Goal: Task Accomplishment & Management: Complete application form

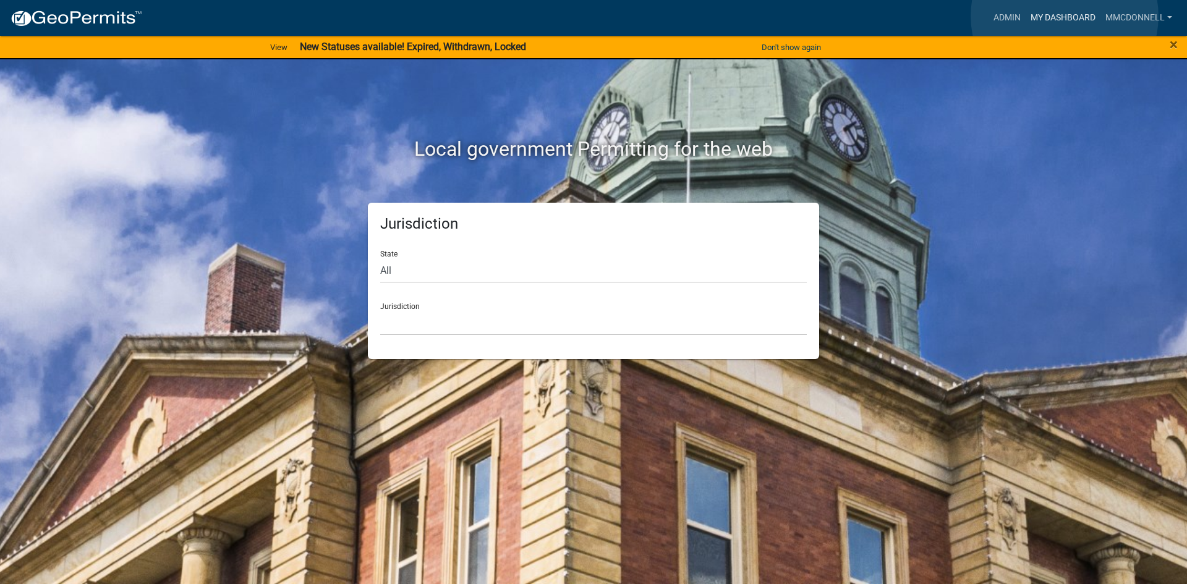
click at [952, 16] on link "My Dashboard" at bounding box center [1062, 17] width 75 height 23
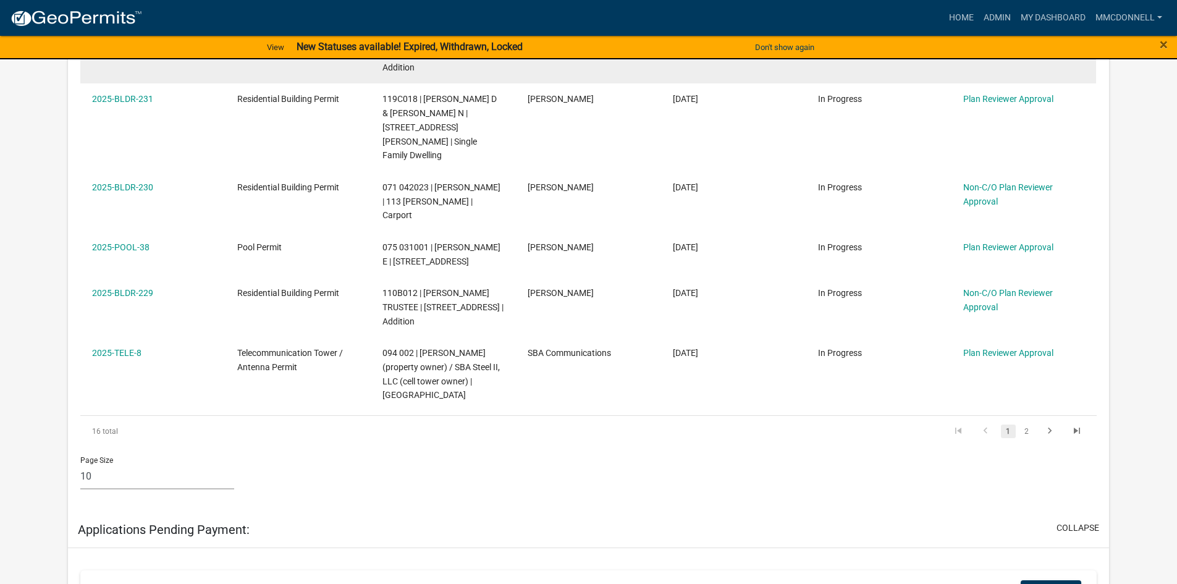
scroll to position [742, 0]
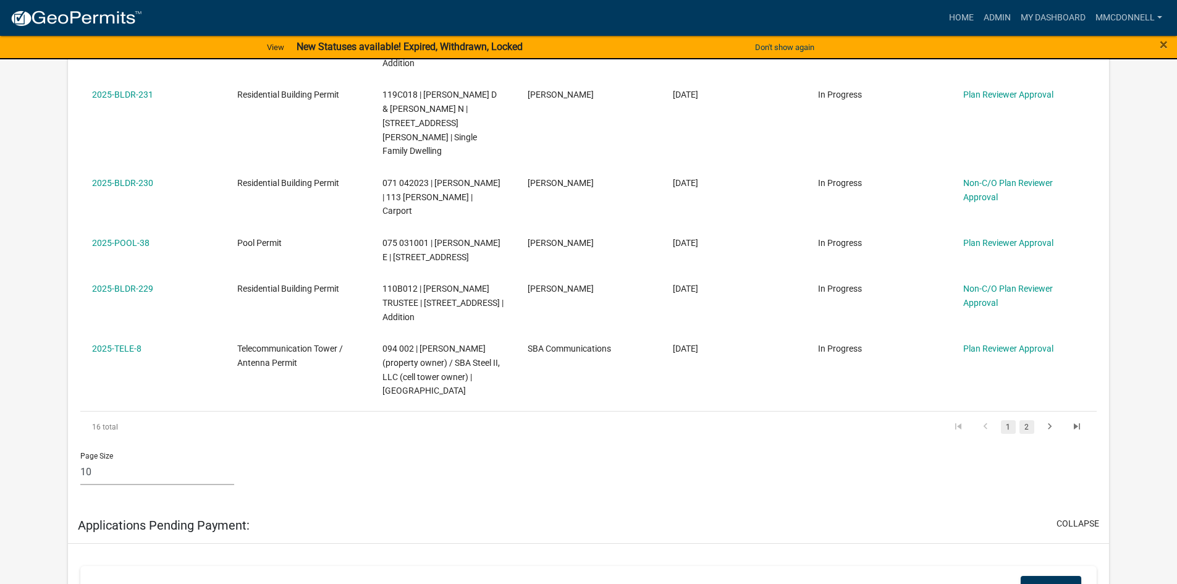
click at [952, 420] on link "2" at bounding box center [1027, 427] width 15 height 14
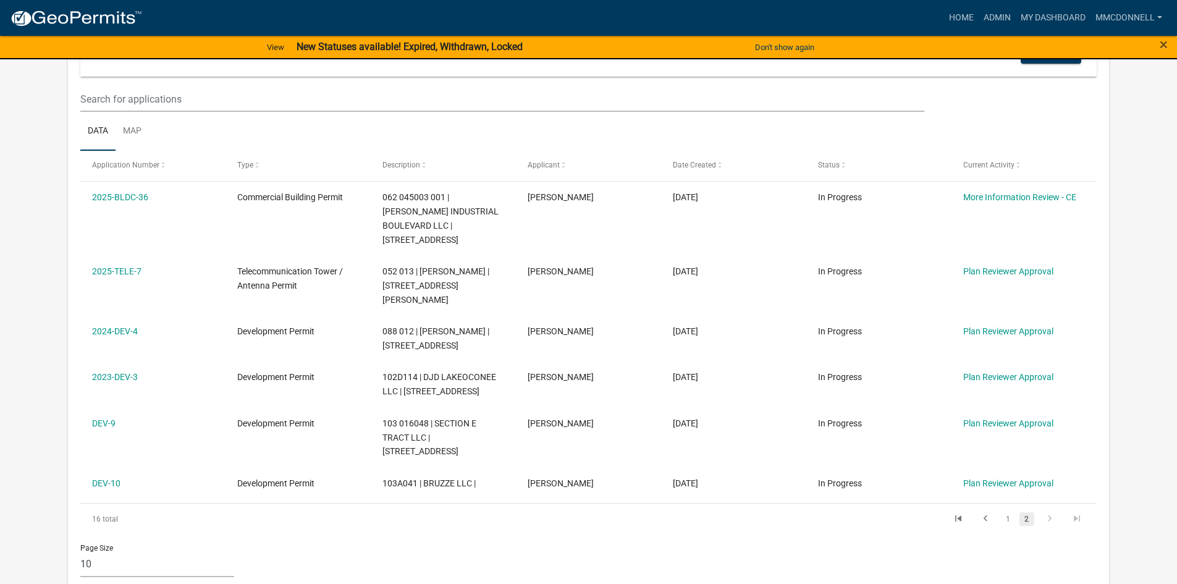
scroll to position [247, 0]
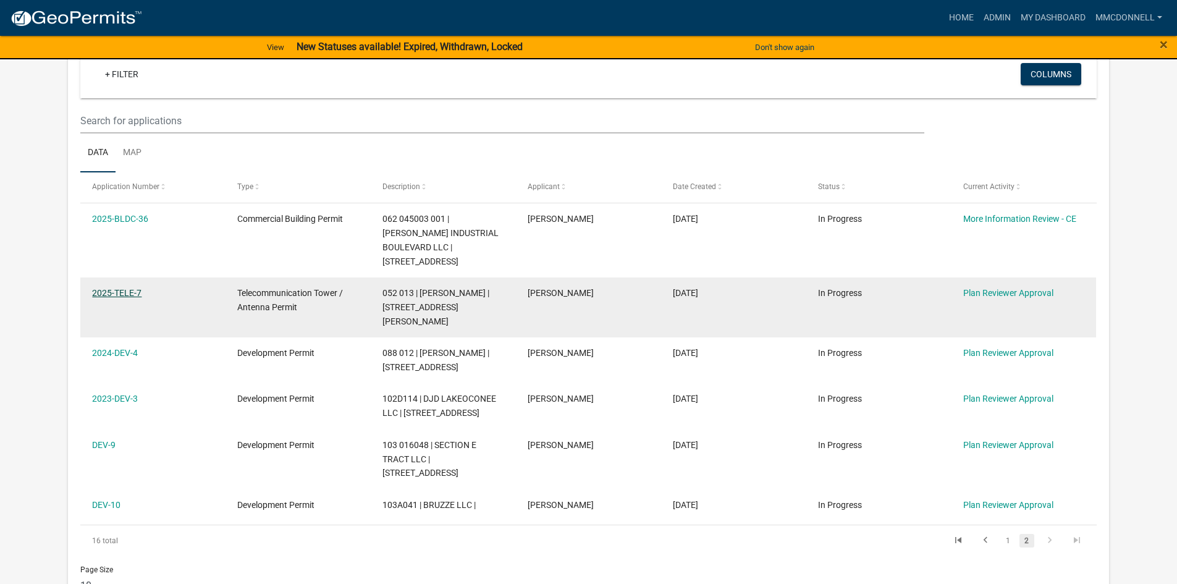
click at [119, 294] on link "2025-TELE-7" at bounding box center [116, 293] width 49 height 10
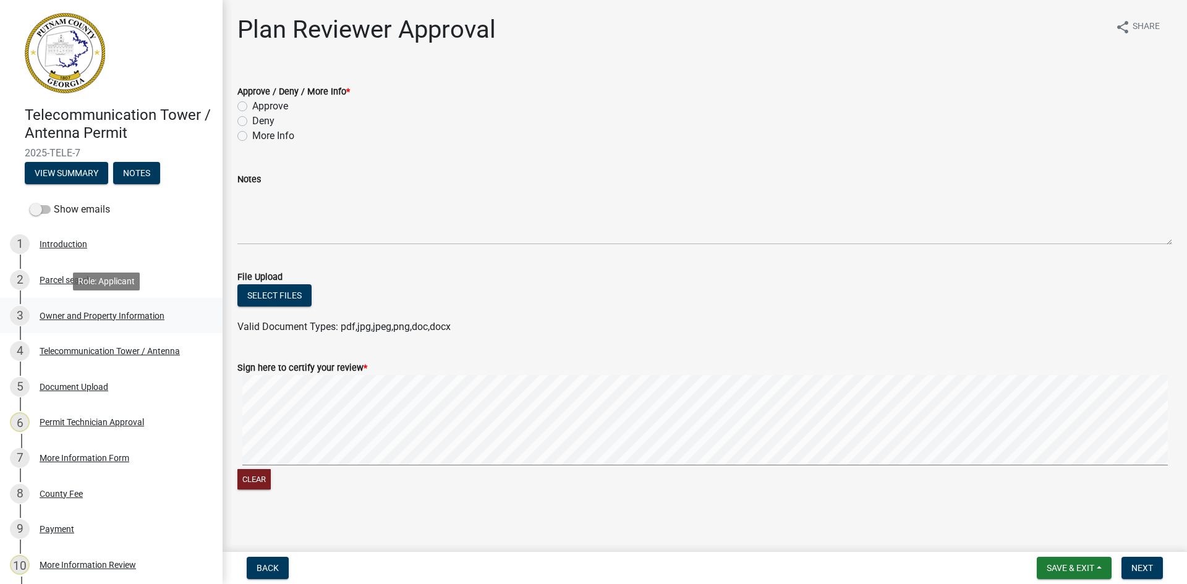
click at [116, 315] on div "Owner and Property Information" at bounding box center [102, 316] width 125 height 9
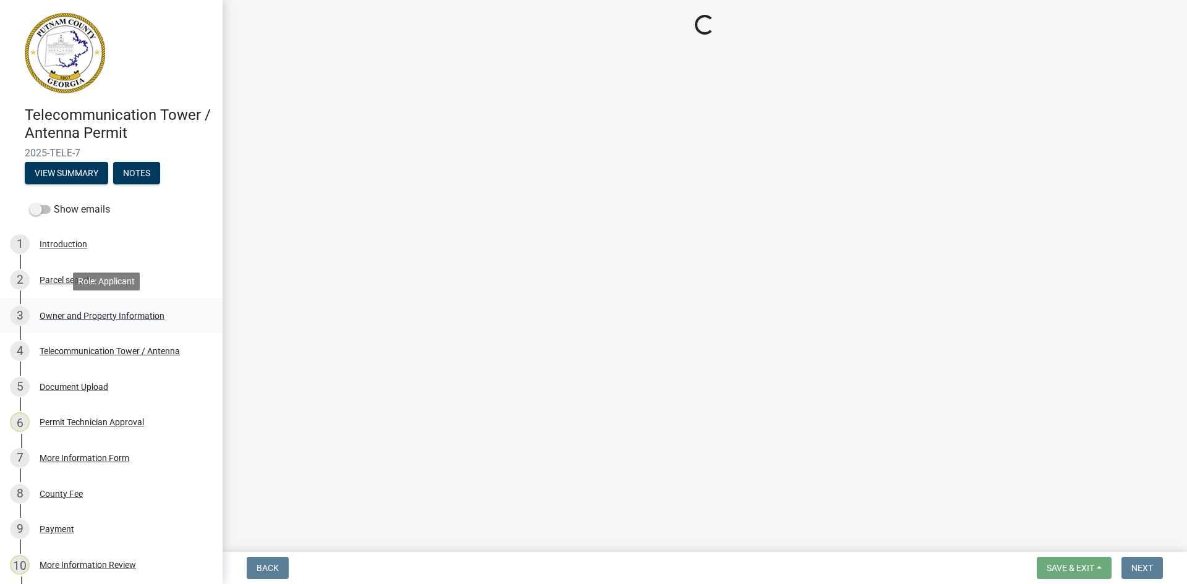
select select "a4366e26-0f82-401b-a682-956e4112ff86"
select select "83394b22-4a11-496c-8e5c-75ade2e72faf"
select select "295c155f-de53-4b68-9fdd-08c8883e9b6f"
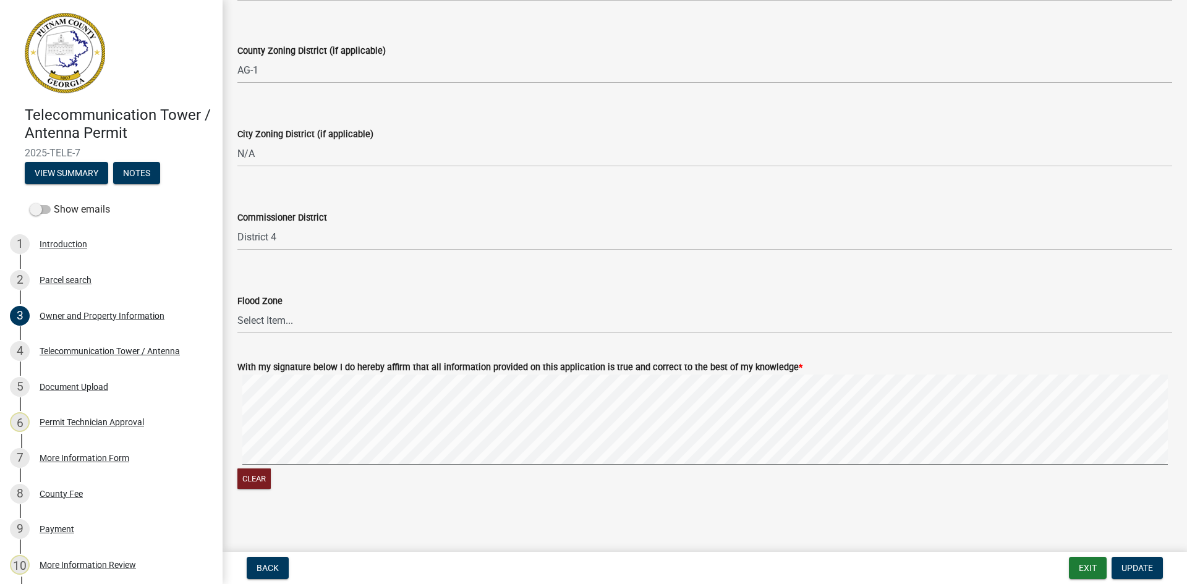
scroll to position [2092, 0]
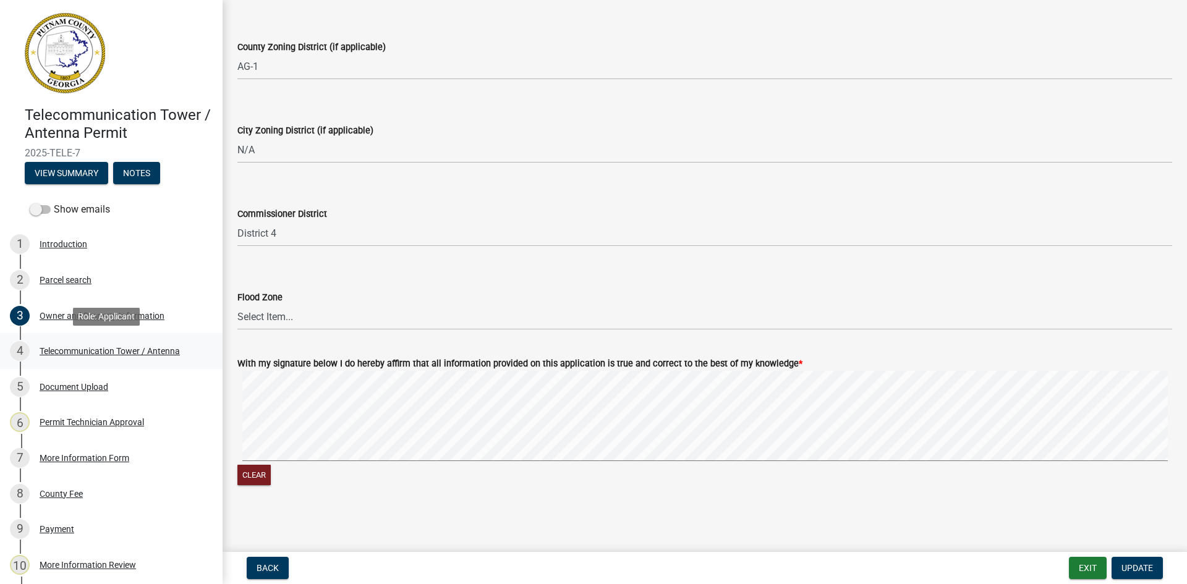
click at [80, 348] on div "Telecommunication Tower / Antenna" at bounding box center [110, 351] width 140 height 9
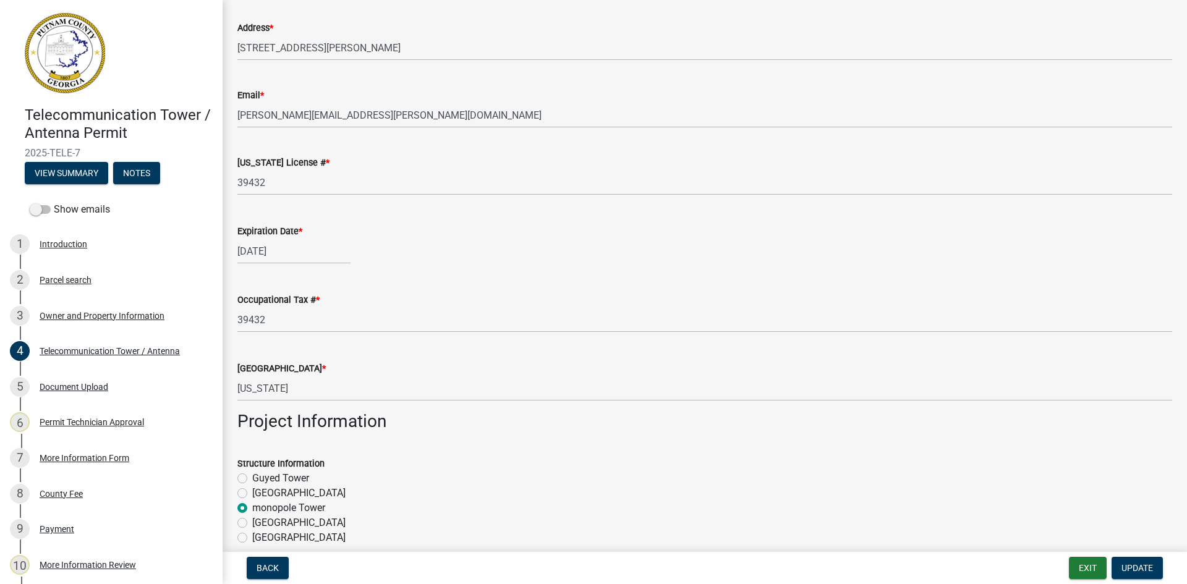
scroll to position [309, 0]
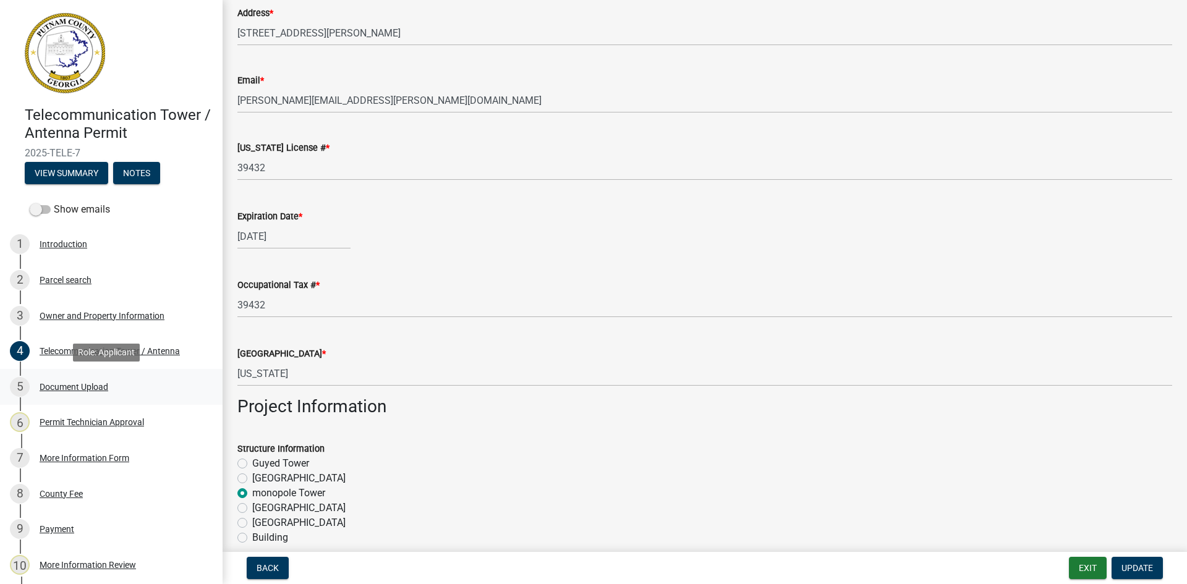
click at [61, 384] on div "Document Upload" at bounding box center [74, 387] width 69 height 9
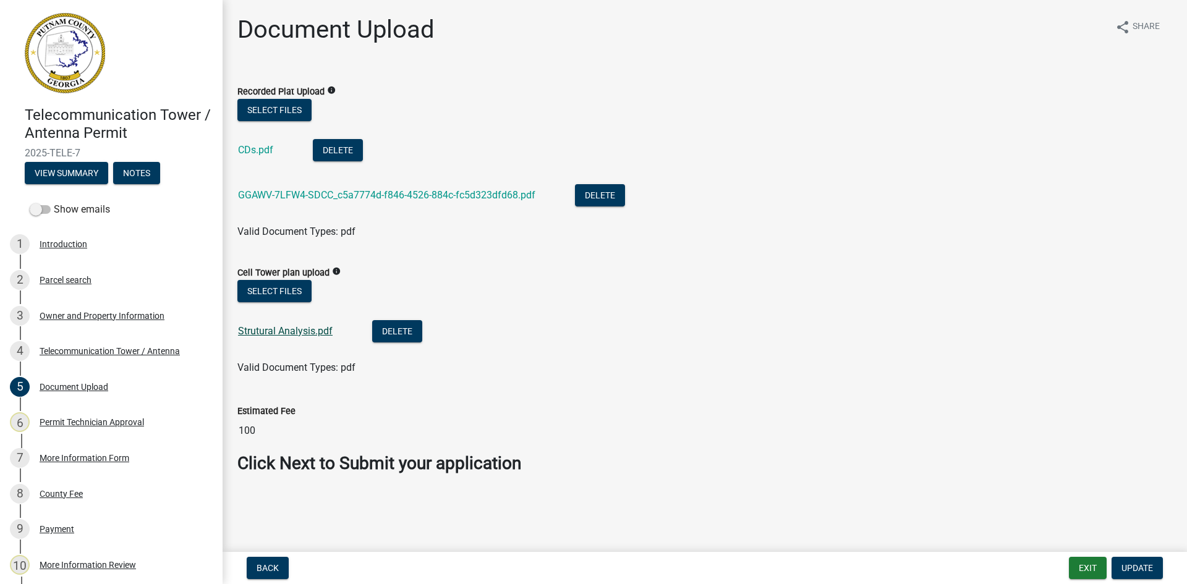
click at [294, 330] on link "Strutural Analysis.pdf" at bounding box center [285, 331] width 95 height 12
click at [340, 194] on link "GGAWV-7LFW4-SDCC_c5a7774d-f846-4526-884c-fc5d323dfd68.pdf" at bounding box center [386, 195] width 297 height 12
click at [253, 146] on link "CDs.pdf" at bounding box center [255, 150] width 35 height 12
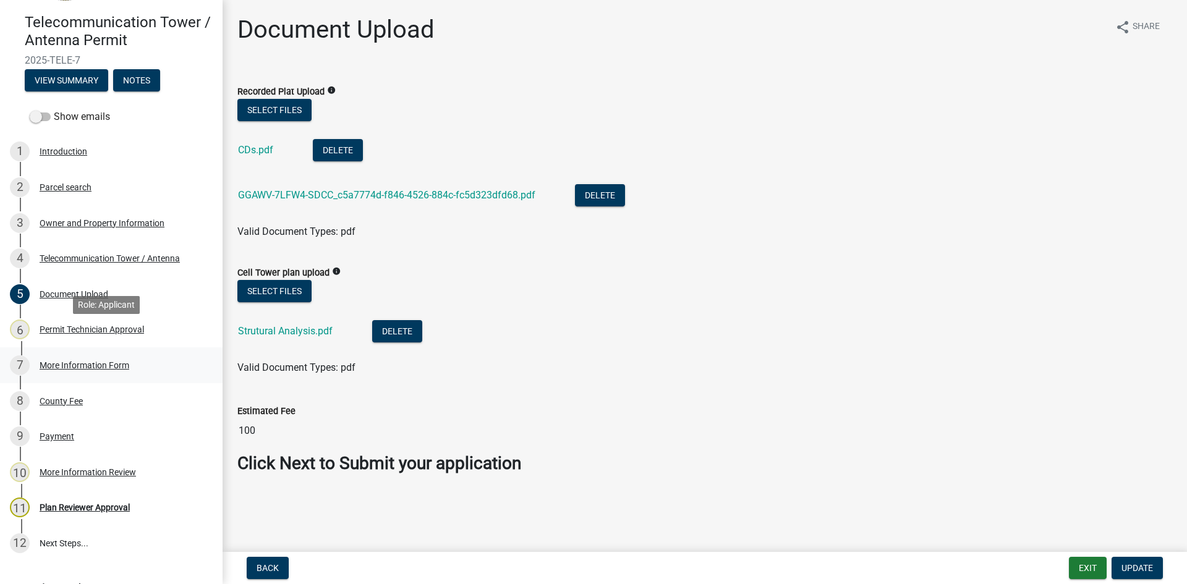
scroll to position [185, 0]
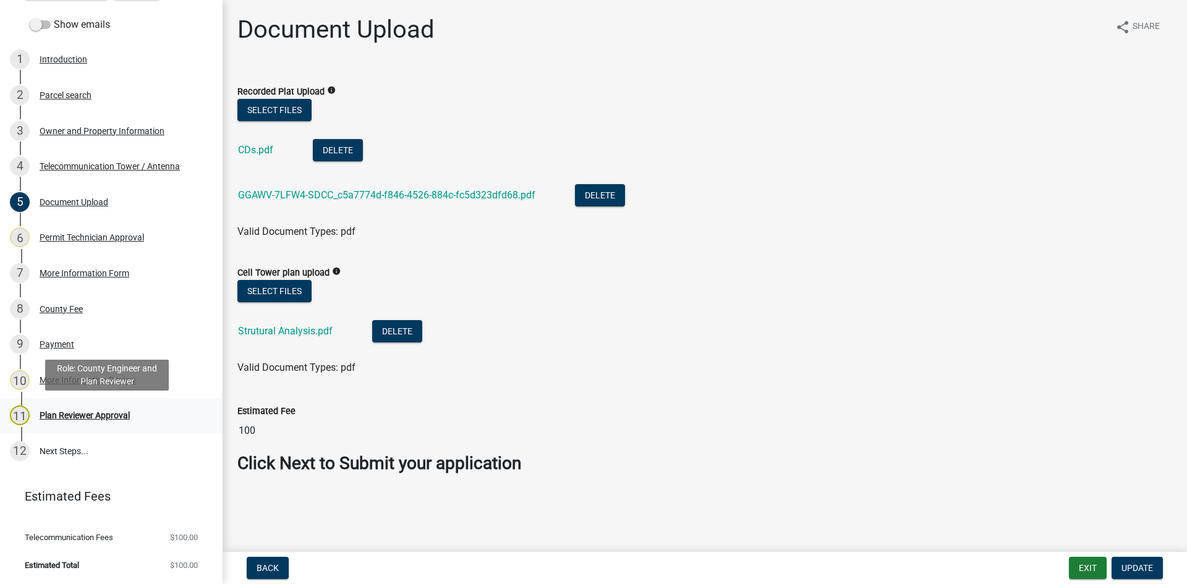
click at [71, 414] on div "Plan Reviewer Approval" at bounding box center [85, 415] width 90 height 9
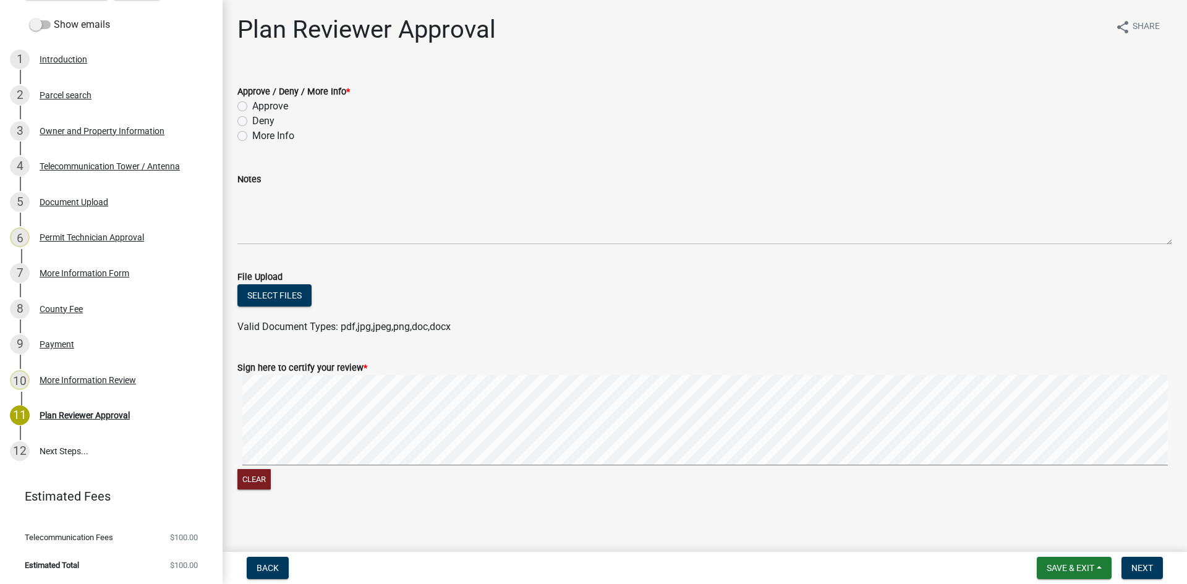
click at [252, 102] on label "Approve" at bounding box center [270, 106] width 36 height 15
click at [252, 102] on input "Approve" at bounding box center [256, 103] width 8 height 8
radio input "true"
click at [271, 295] on button "Select files" at bounding box center [274, 295] width 74 height 22
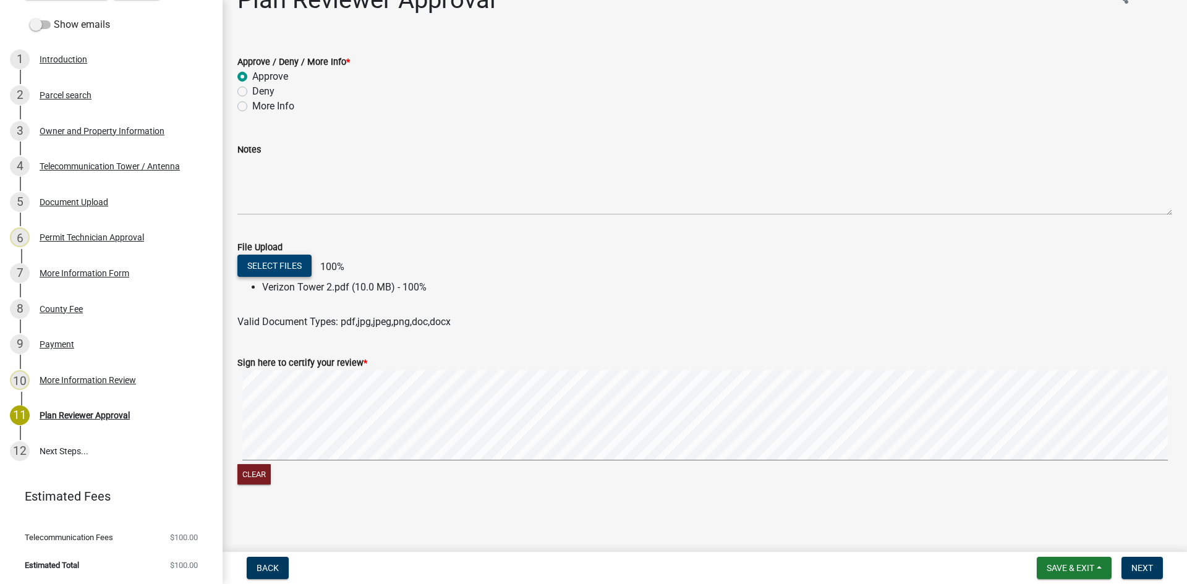
scroll to position [0, 0]
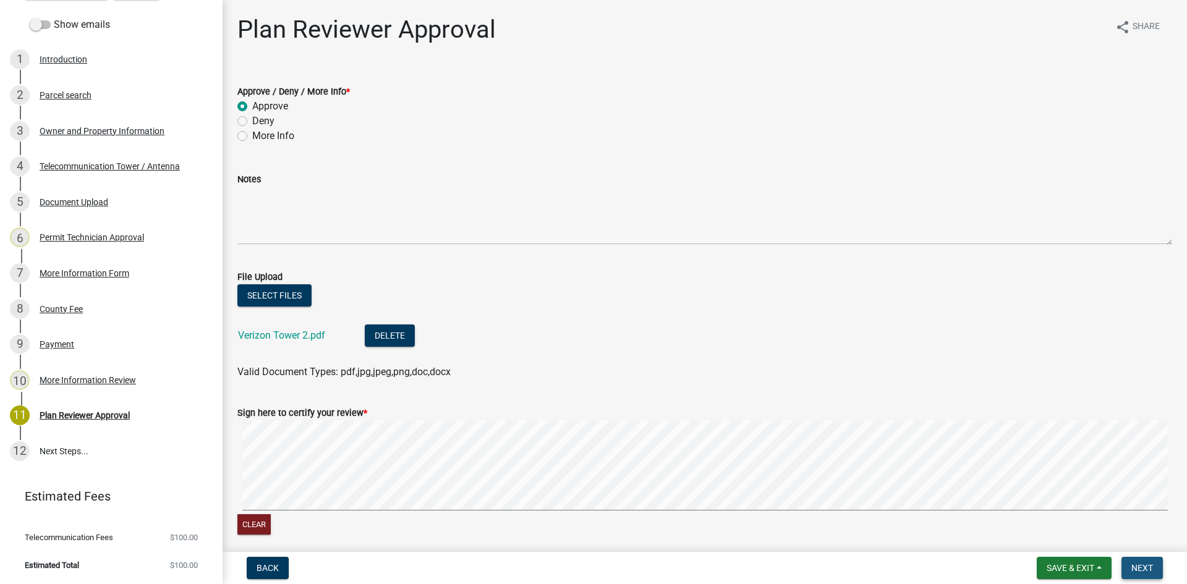
click at [952, 560] on button "Next" at bounding box center [1141, 568] width 41 height 22
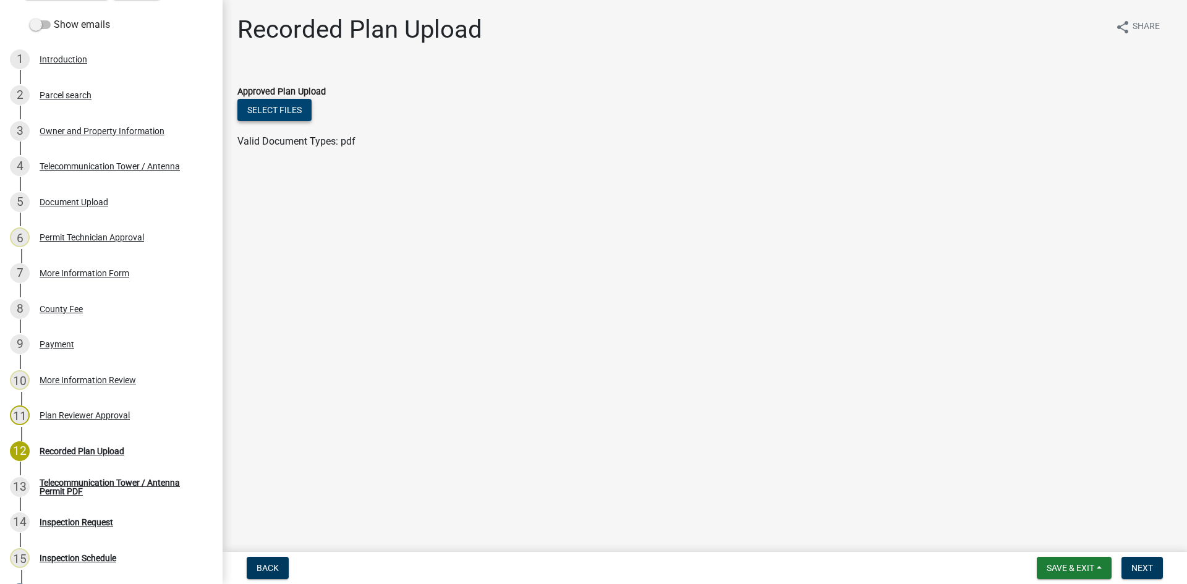
click at [282, 106] on button "Select files" at bounding box center [274, 110] width 74 height 22
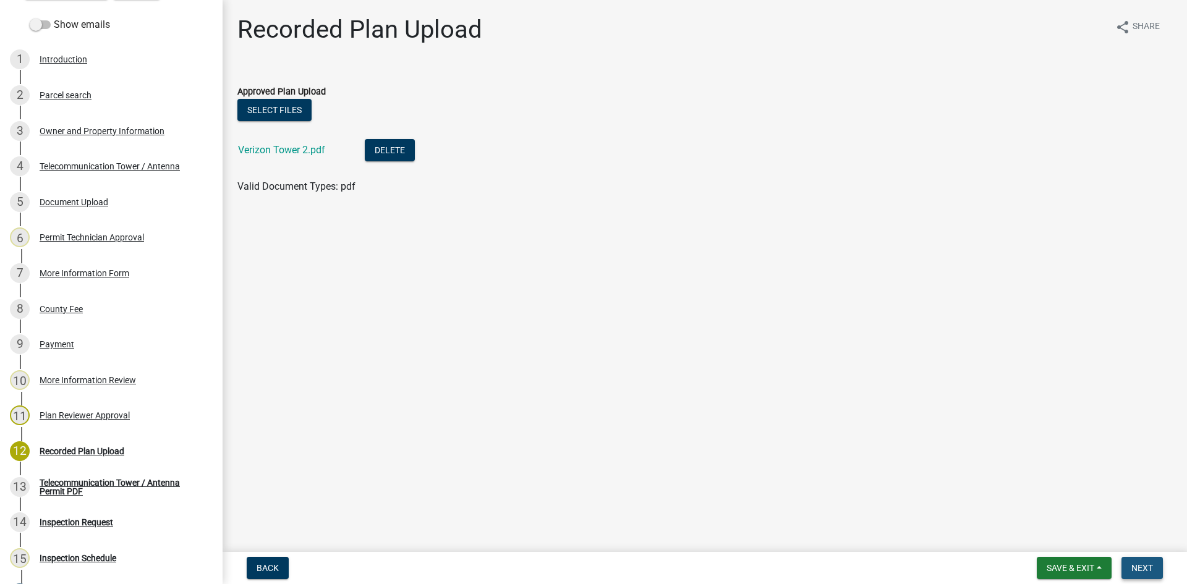
click at [952, 569] on span "Next" at bounding box center [1142, 568] width 22 height 10
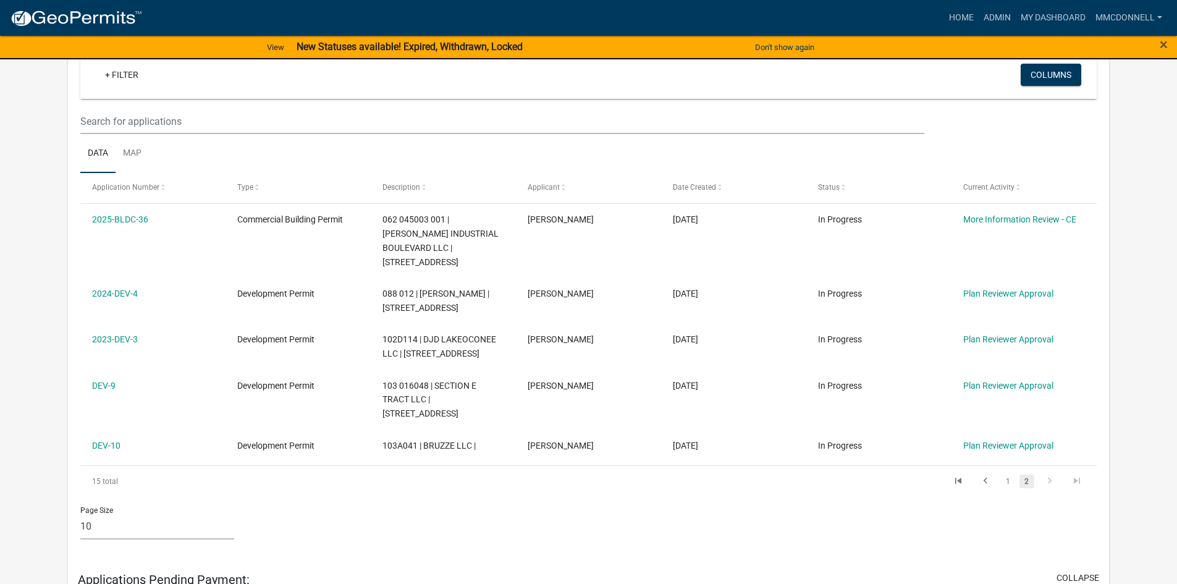
scroll to position [247, 0]
click at [952, 481] on link "1" at bounding box center [1008, 481] width 15 height 14
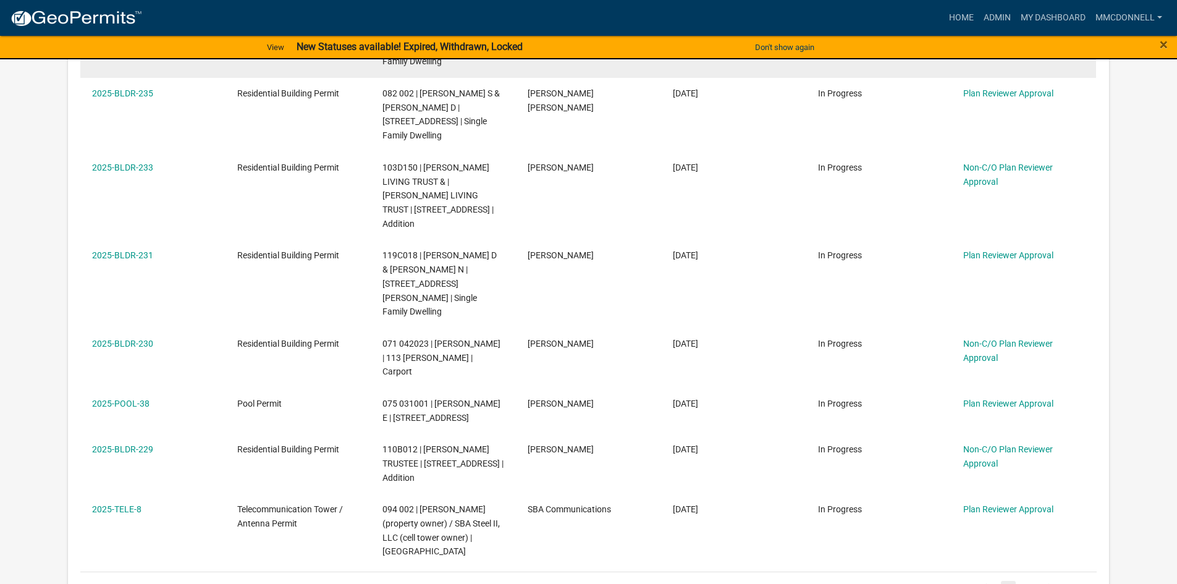
scroll to position [618, 0]
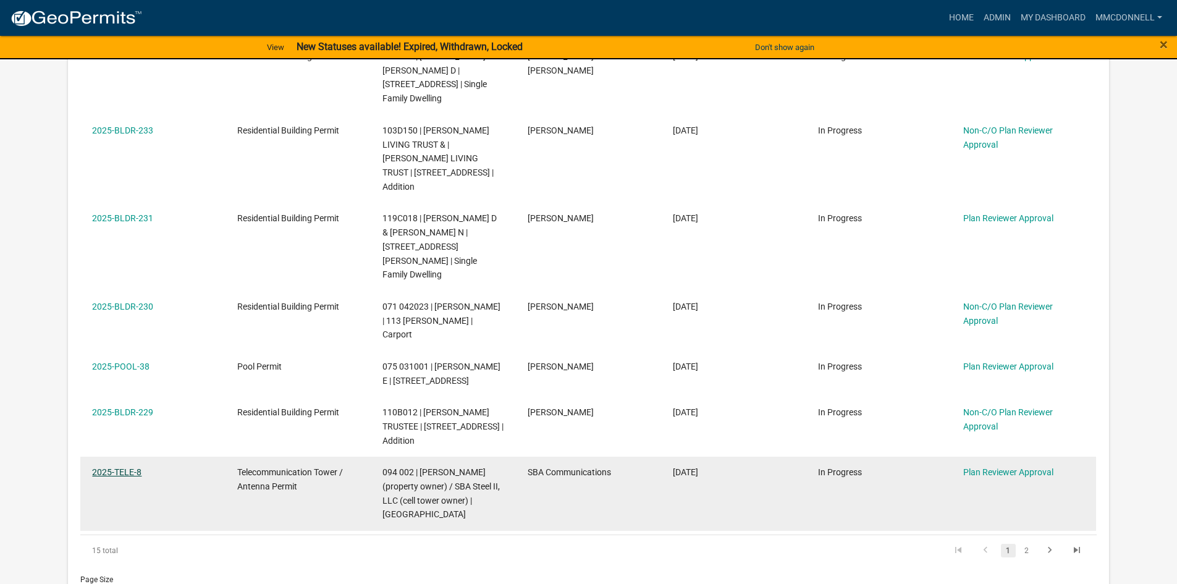
click at [115, 467] on link "2025-TELE-8" at bounding box center [116, 472] width 49 height 10
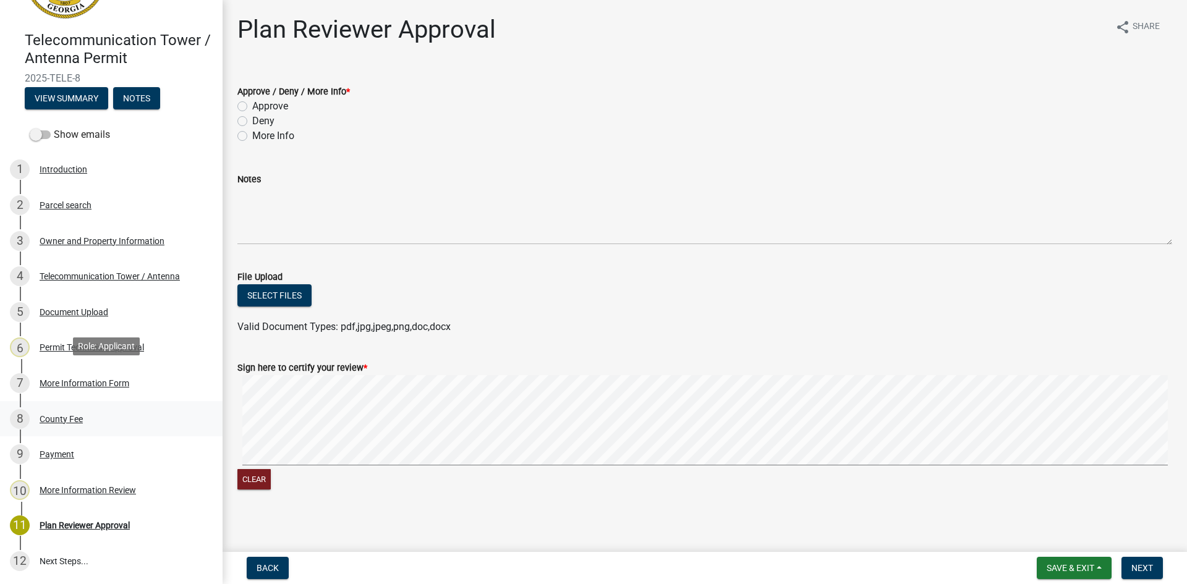
scroll to position [124, 0]
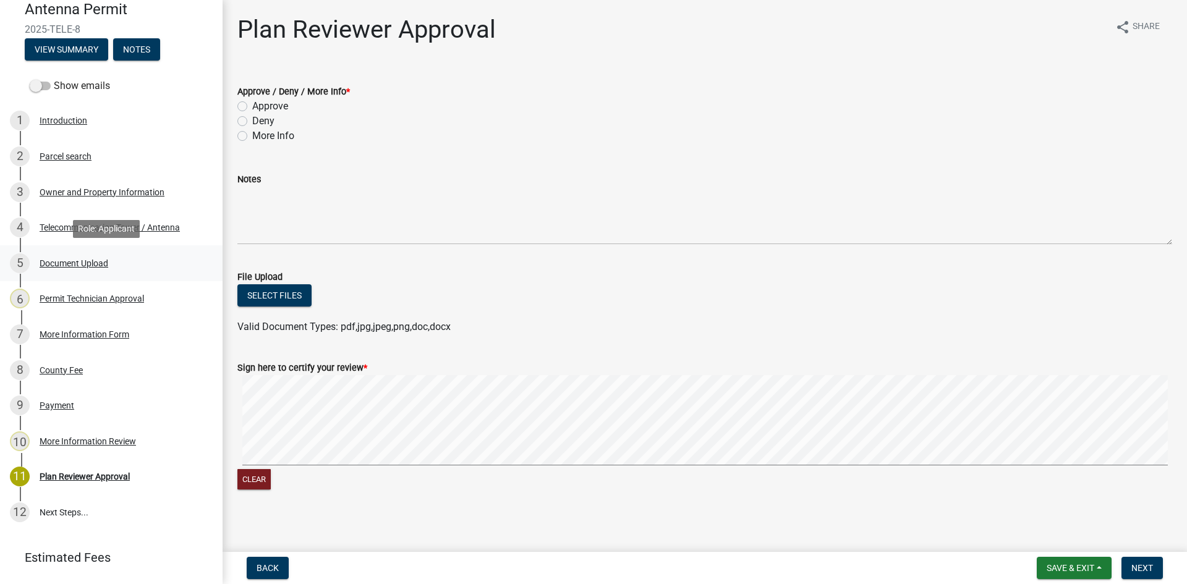
click at [85, 263] on div "Document Upload" at bounding box center [74, 263] width 69 height 9
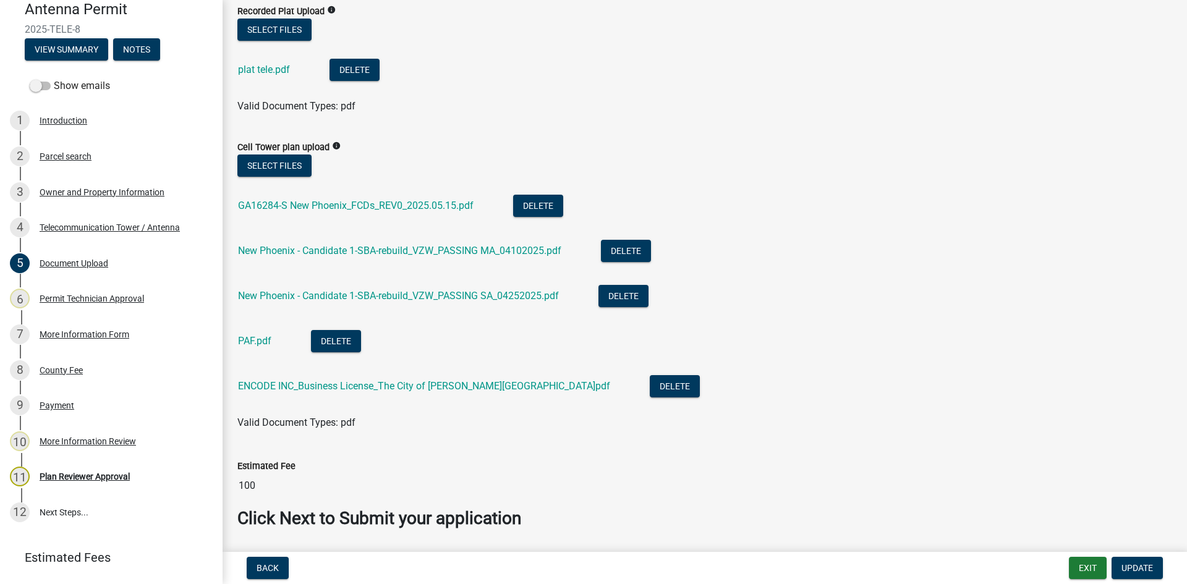
scroll to position [59, 0]
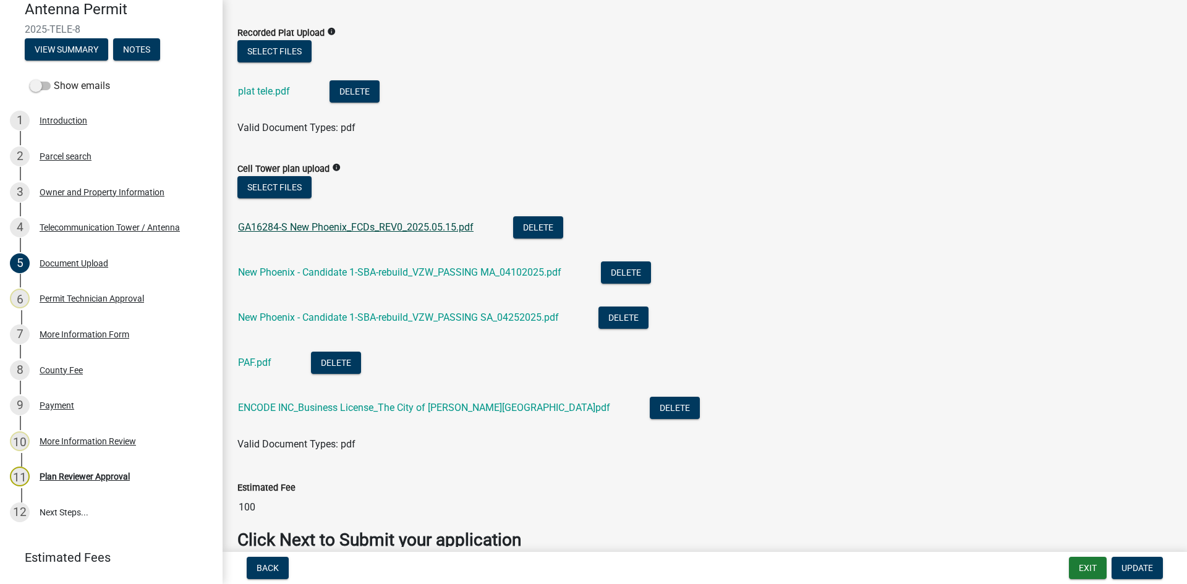
click at [386, 224] on link "GA16284-S New Phoenix_FCDs_REV0_2025.05.15.pdf" at bounding box center [355, 227] width 235 height 12
click at [341, 273] on link "New Phoenix - Candidate 1-SBA-rebuild_VZW_PASSING MA_04102025.pdf" at bounding box center [399, 272] width 323 height 12
click at [74, 475] on div "Plan Reviewer Approval" at bounding box center [85, 476] width 90 height 9
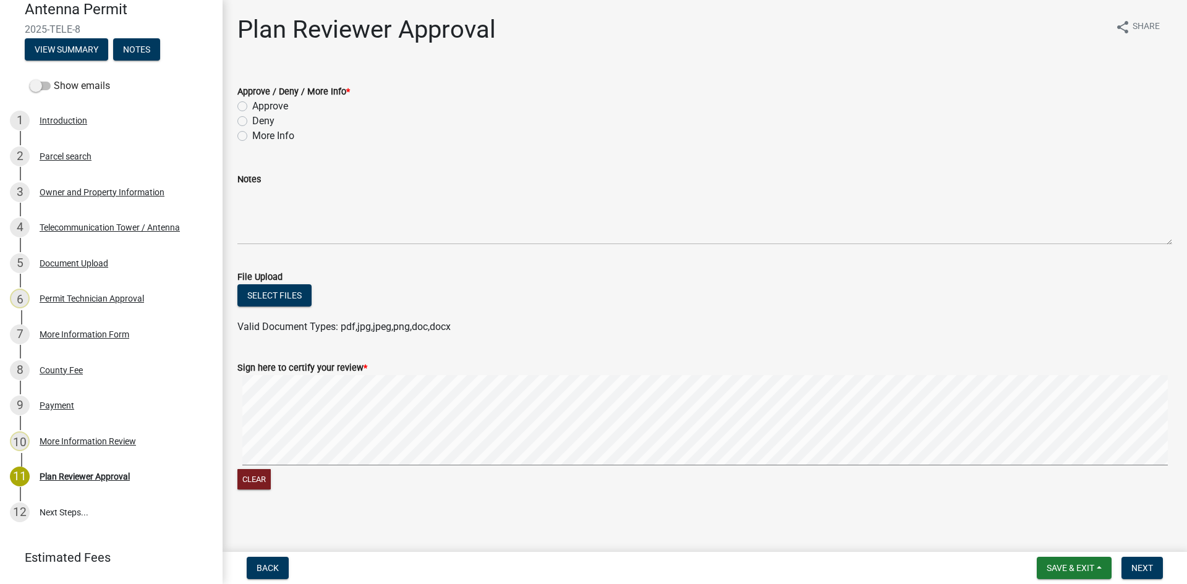
click at [252, 101] on label "Approve" at bounding box center [270, 106] width 36 height 15
click at [252, 101] on input "Approve" at bounding box center [256, 103] width 8 height 8
radio input "true"
click at [952, 567] on span "Next" at bounding box center [1142, 568] width 22 height 10
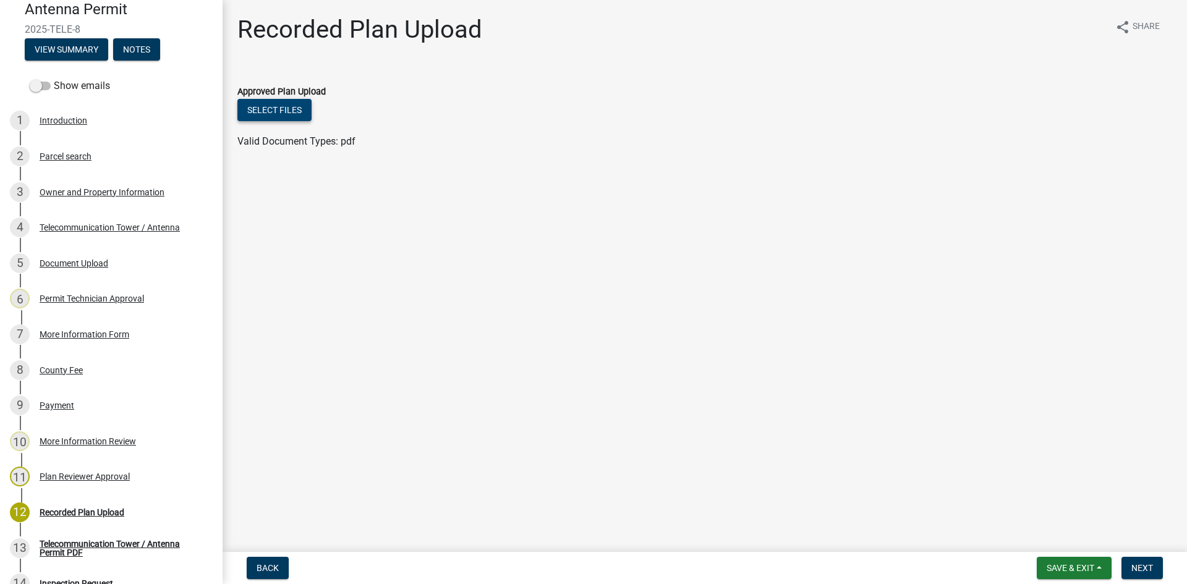
click at [276, 104] on button "Select files" at bounding box center [274, 110] width 74 height 22
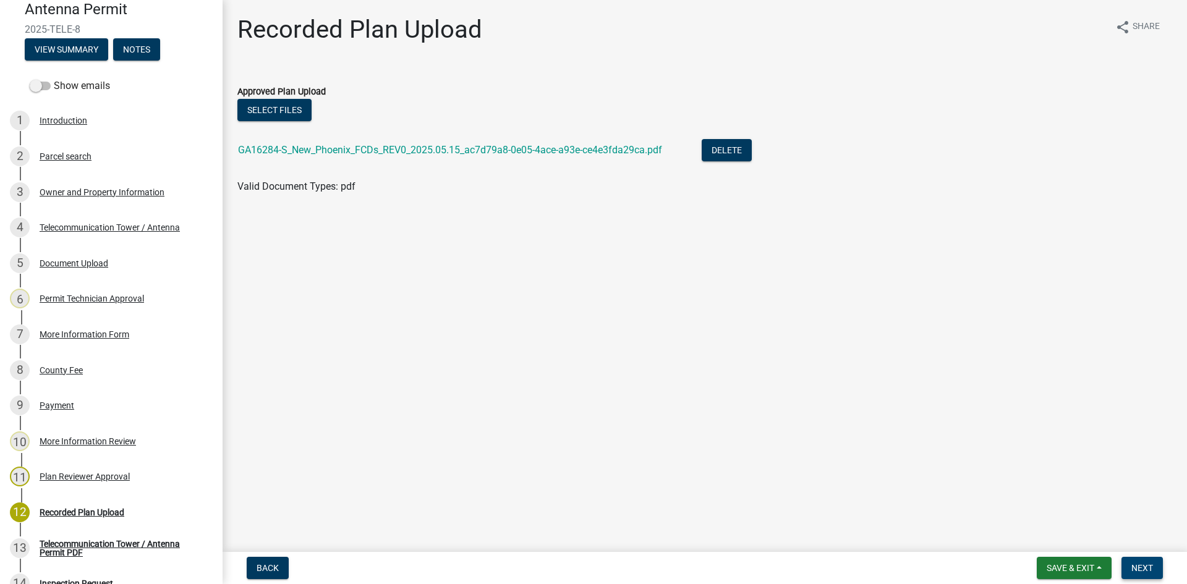
click at [952, 570] on span "Next" at bounding box center [1142, 568] width 22 height 10
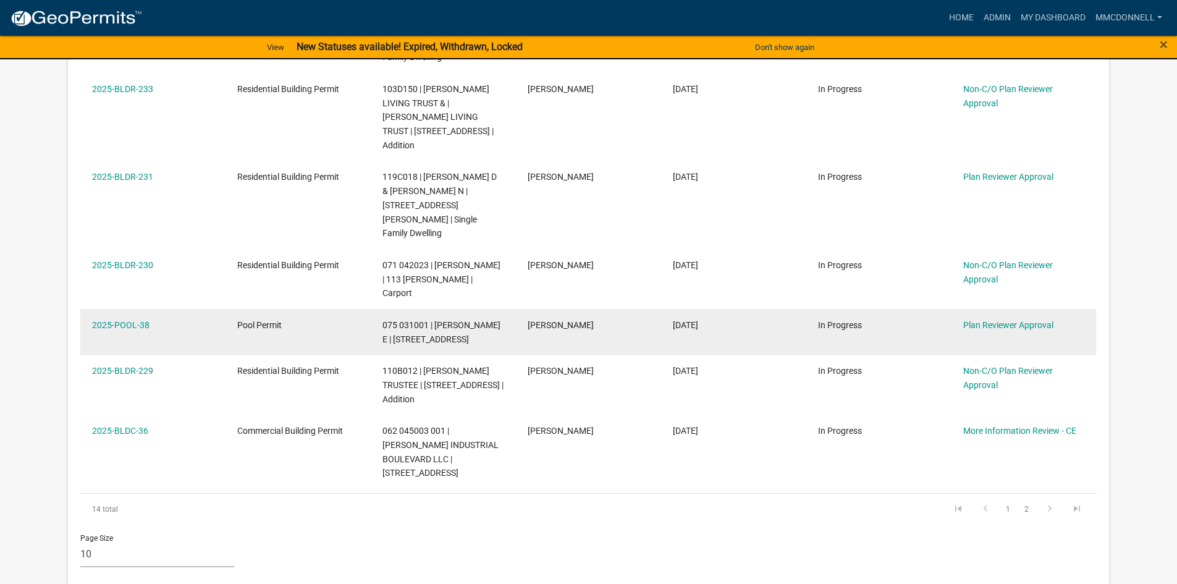
scroll to position [680, 0]
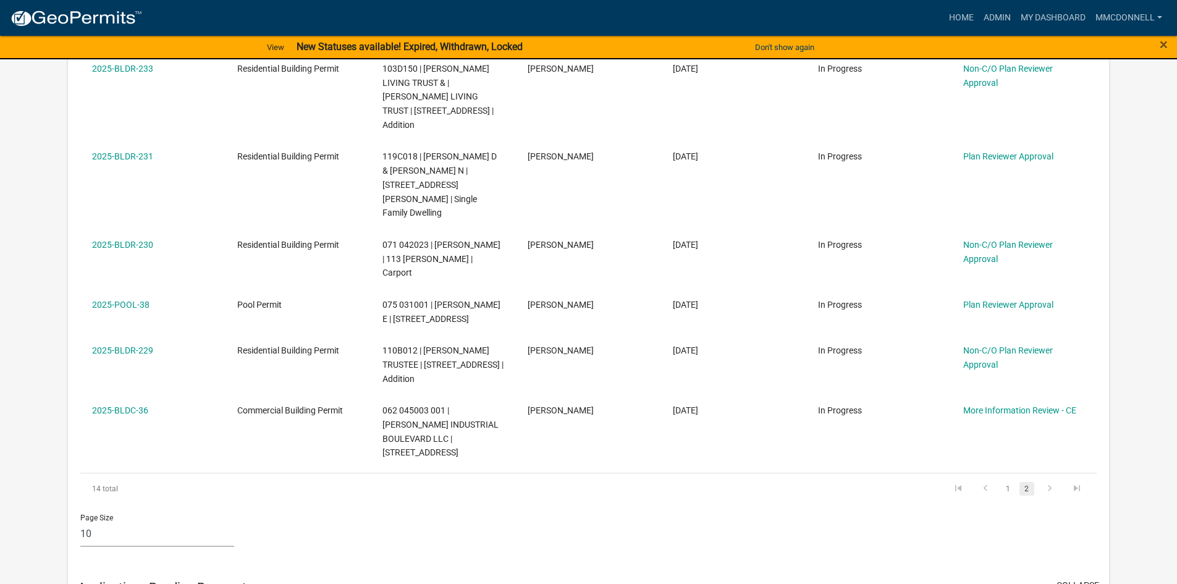
click at [952, 482] on link "2" at bounding box center [1027, 489] width 15 height 14
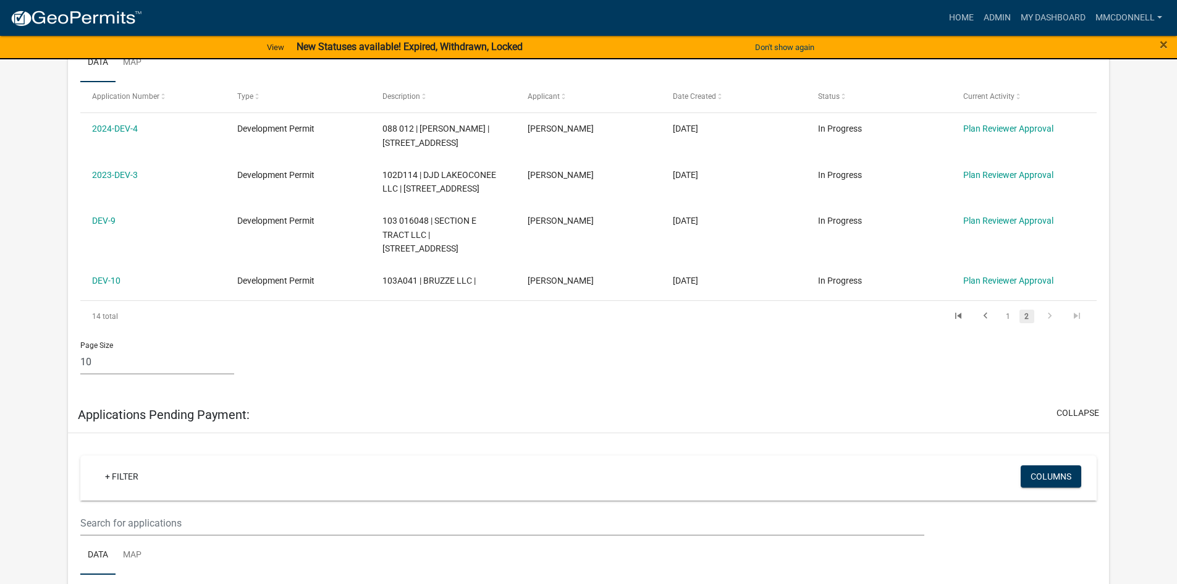
scroll to position [309, 0]
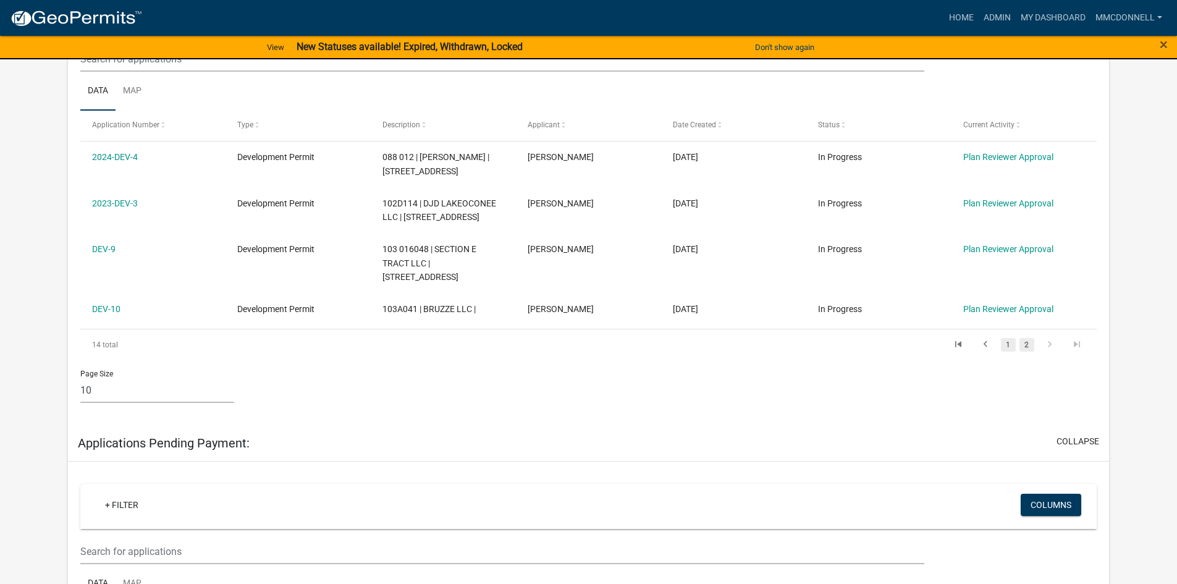
click at [952, 347] on link "1" at bounding box center [1008, 345] width 15 height 14
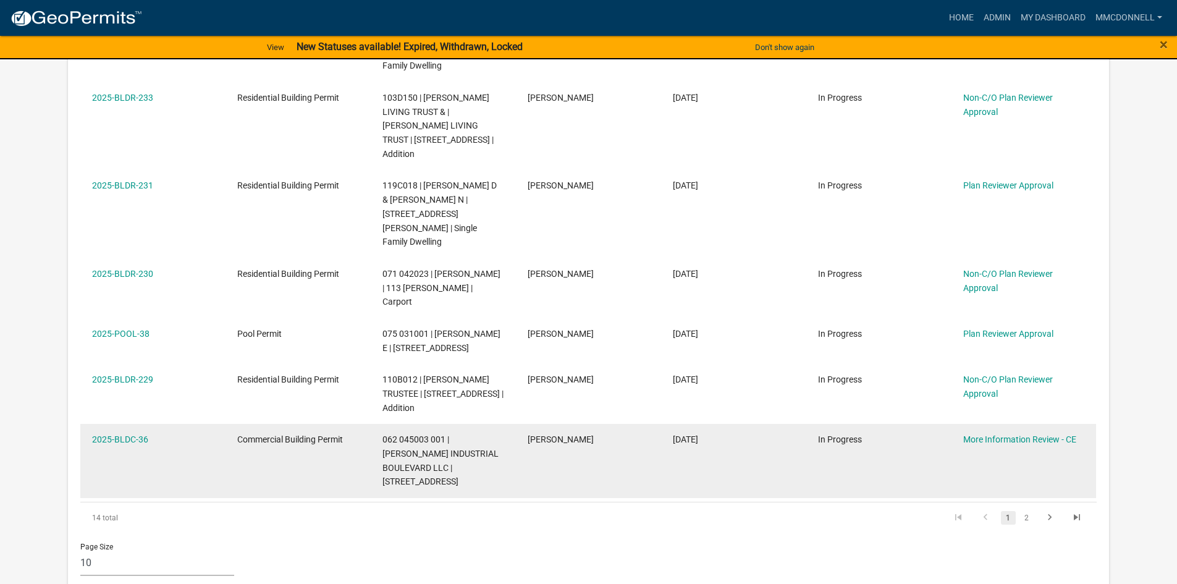
scroll to position [680, 0]
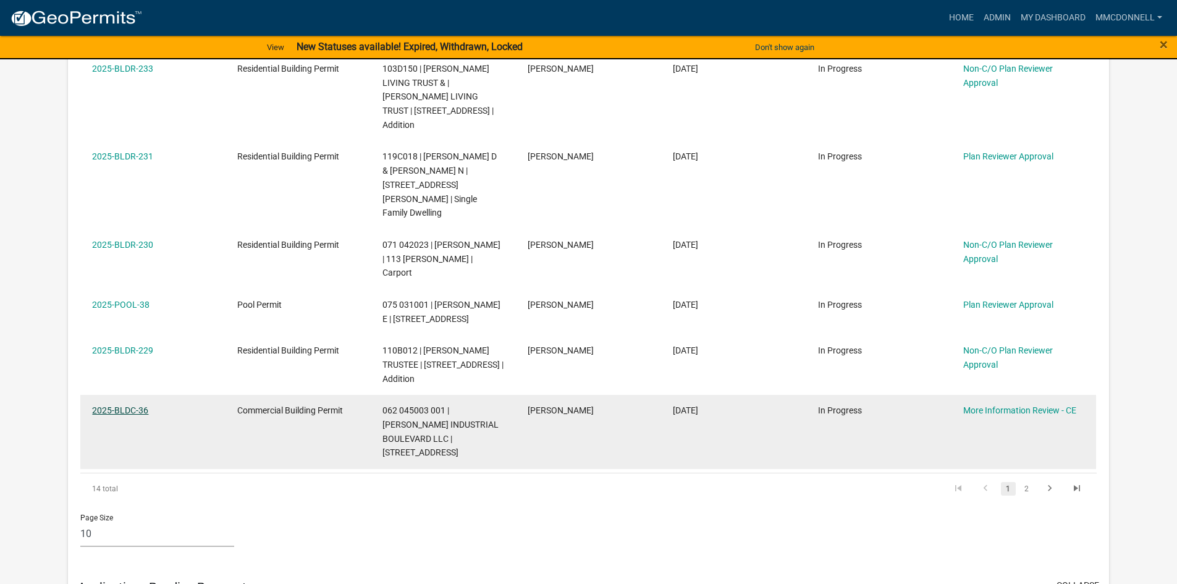
click at [132, 405] on link "2025-BLDC-36" at bounding box center [120, 410] width 56 height 10
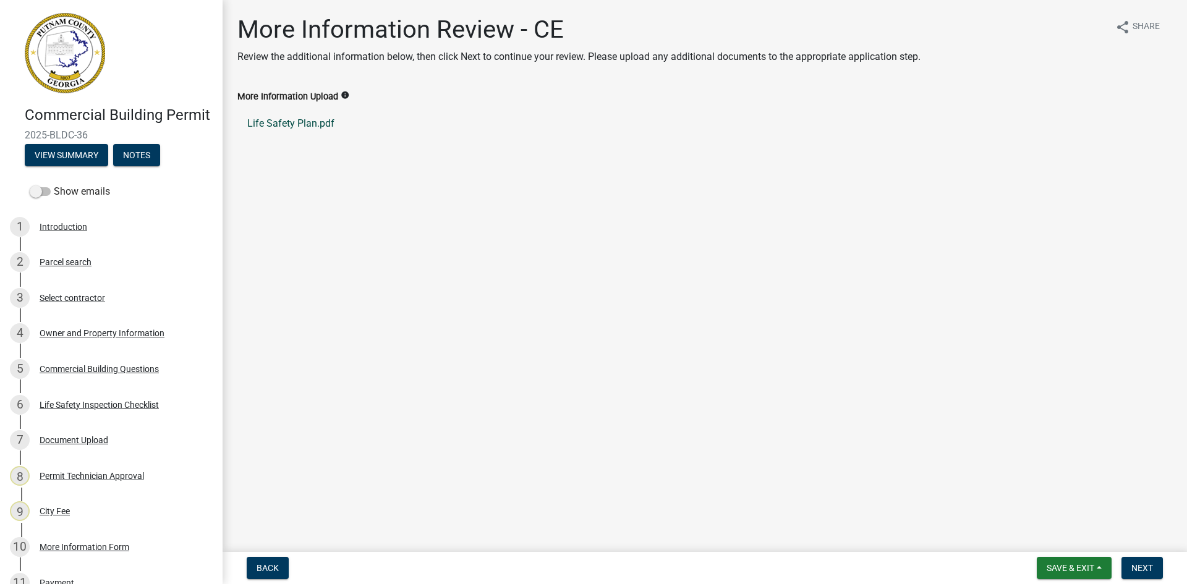
click at [269, 125] on link "Life Safety Plan.pdf" at bounding box center [704, 124] width 935 height 30
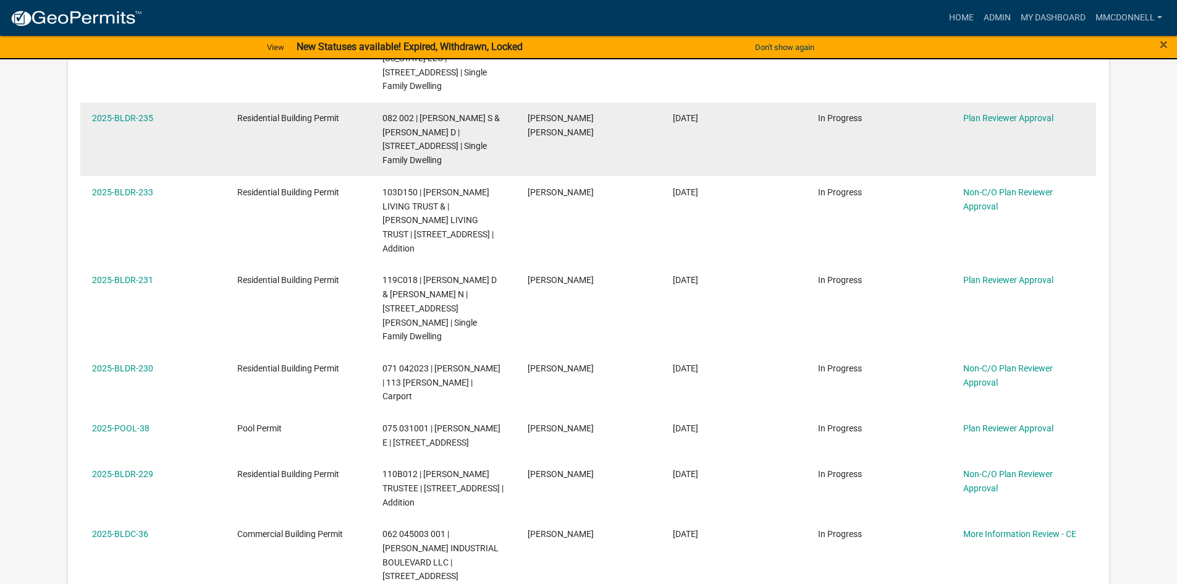
scroll to position [618, 0]
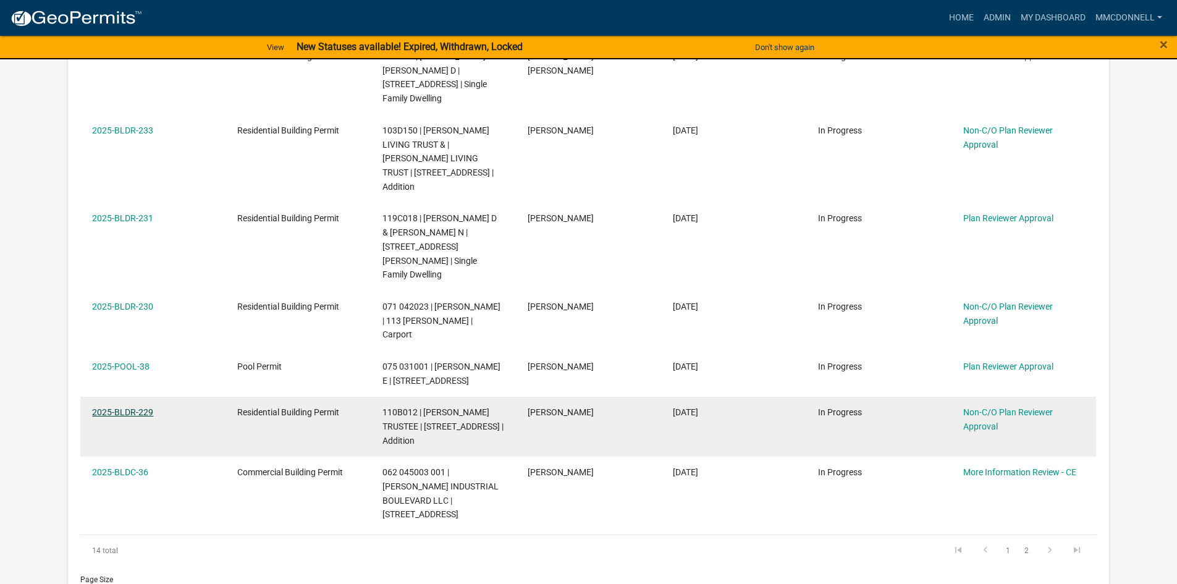
click at [110, 407] on link "2025-BLDR-229" at bounding box center [122, 412] width 61 height 10
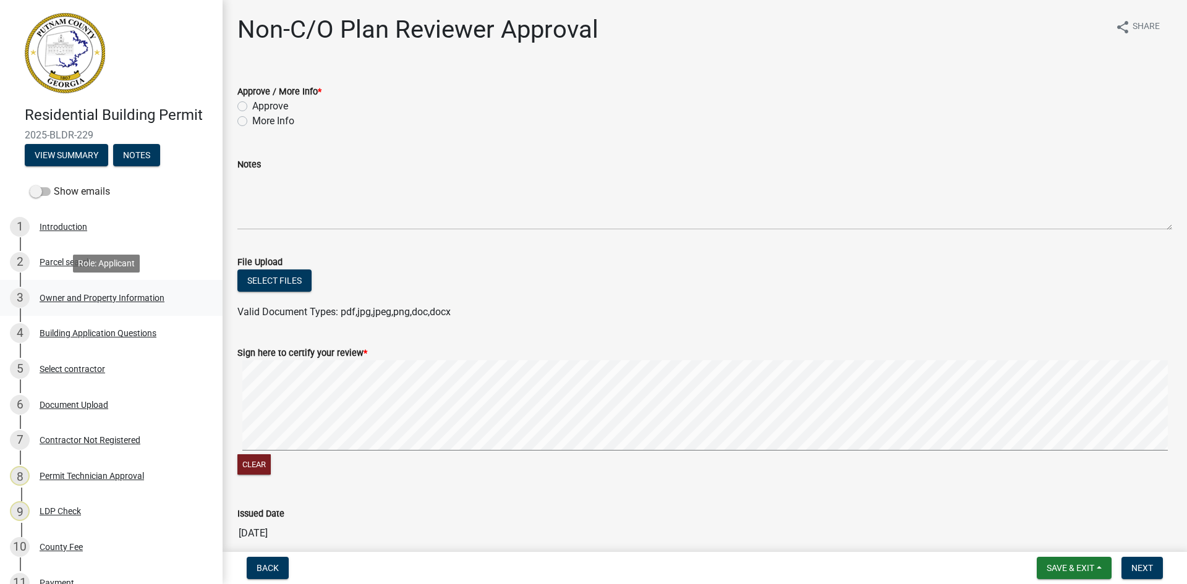
click at [70, 297] on div "Owner and Property Information" at bounding box center [102, 298] width 125 height 9
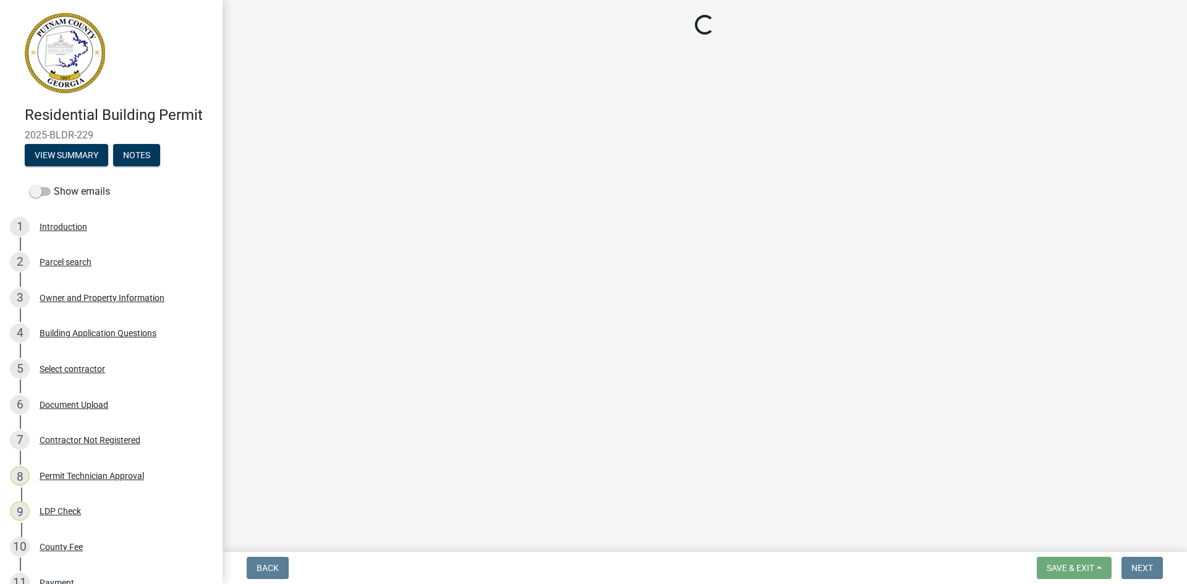
select select "78bfdc44-73ff-456e-a557-d4c99b9c08be"
select select "83394b22-4a11-496c-8e5c-75ade2e72faf"
select select "95c2f08d-bd21-40ac-acc0-bf0ad2ba7c20"
select select "6f1acead-4b1a-4680-ba5d-beeb03d30465"
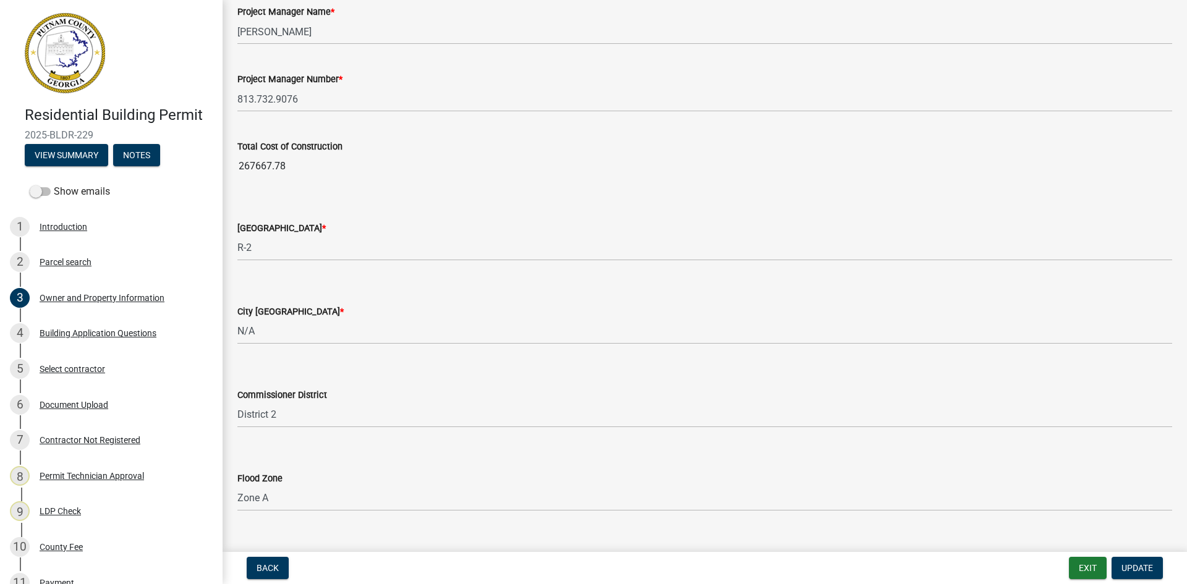
scroll to position [2001, 0]
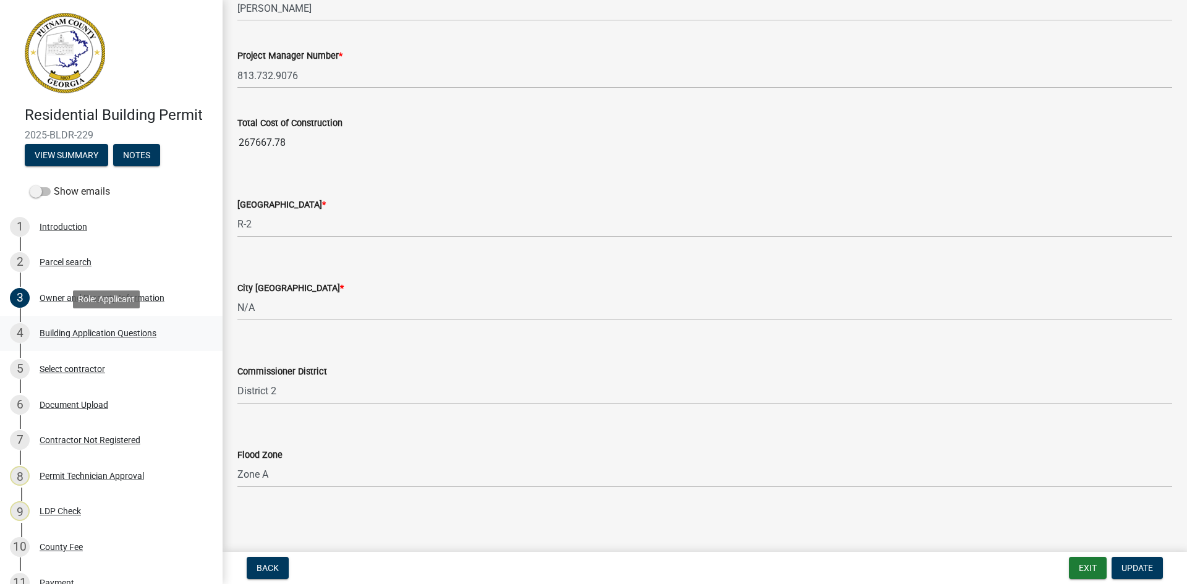
click at [129, 331] on div "Building Application Questions" at bounding box center [98, 333] width 117 height 9
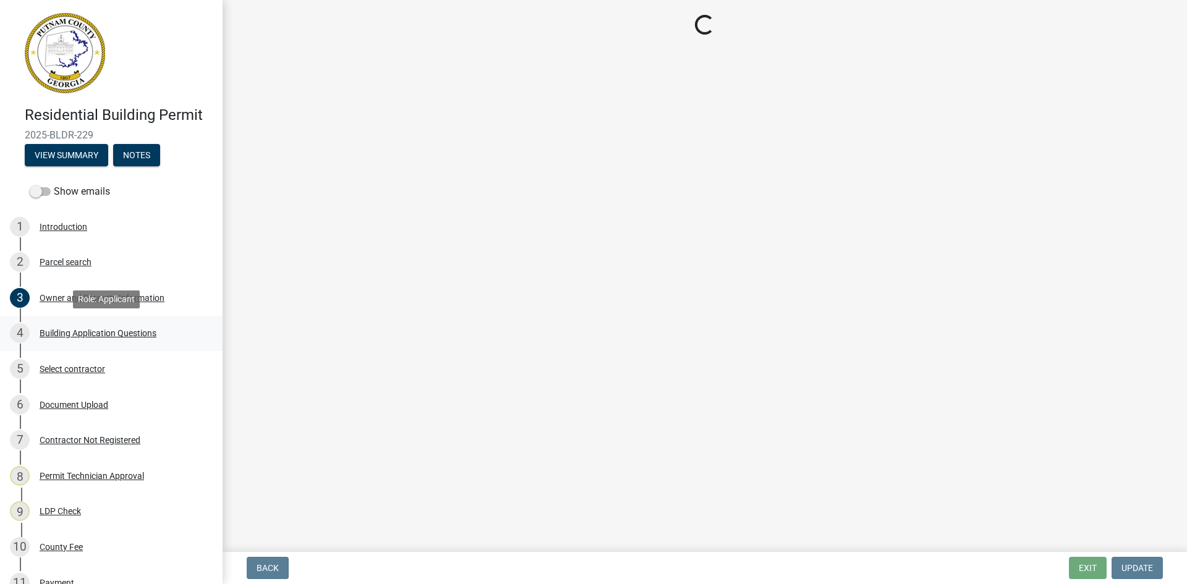
scroll to position [0, 0]
select select "2ec94193-6885-4dbb-8fbc-a6ee81e417fe"
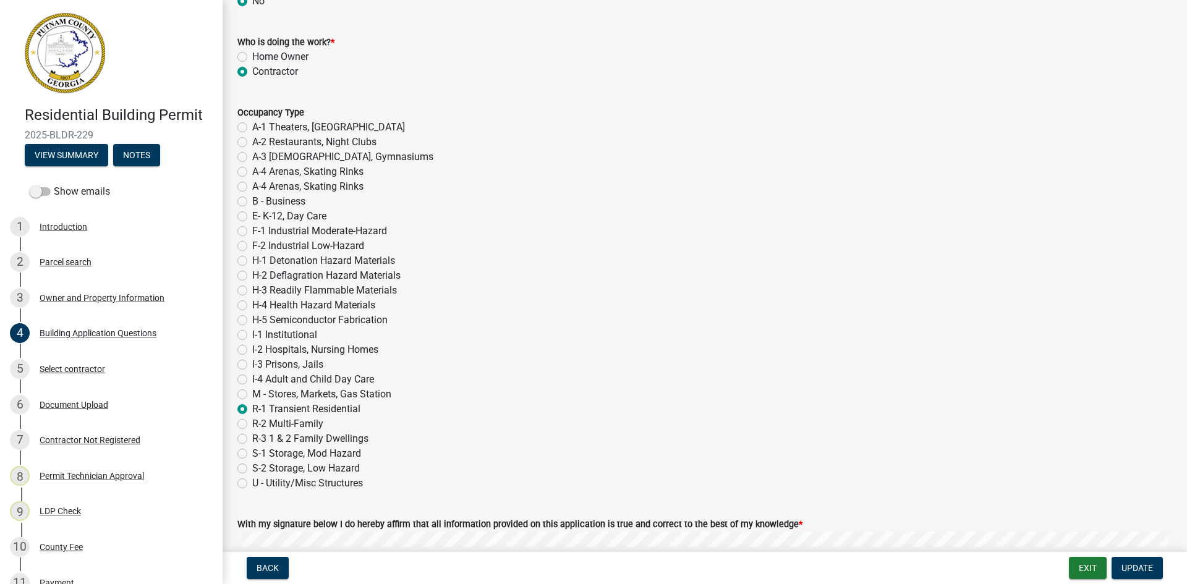
scroll to position [4806, 0]
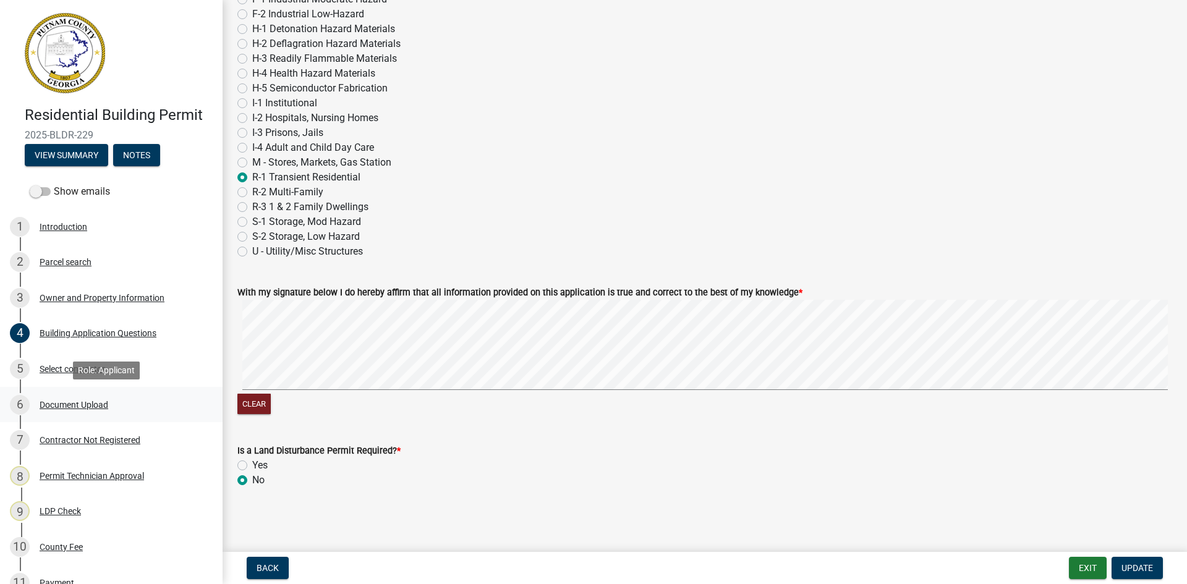
click at [63, 404] on div "Document Upload" at bounding box center [74, 405] width 69 height 9
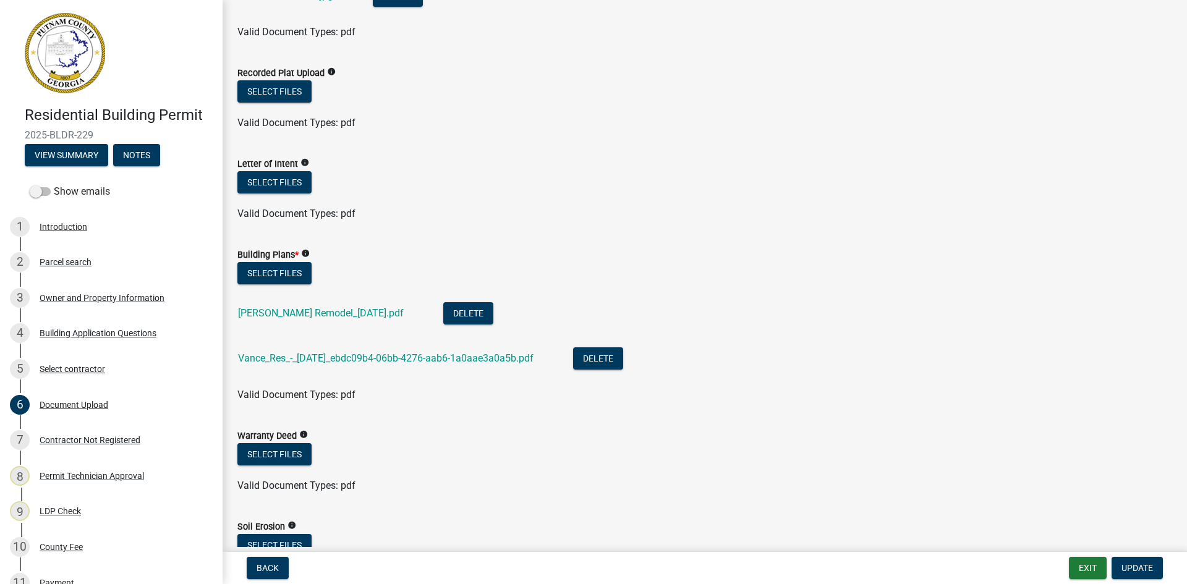
scroll to position [494, 0]
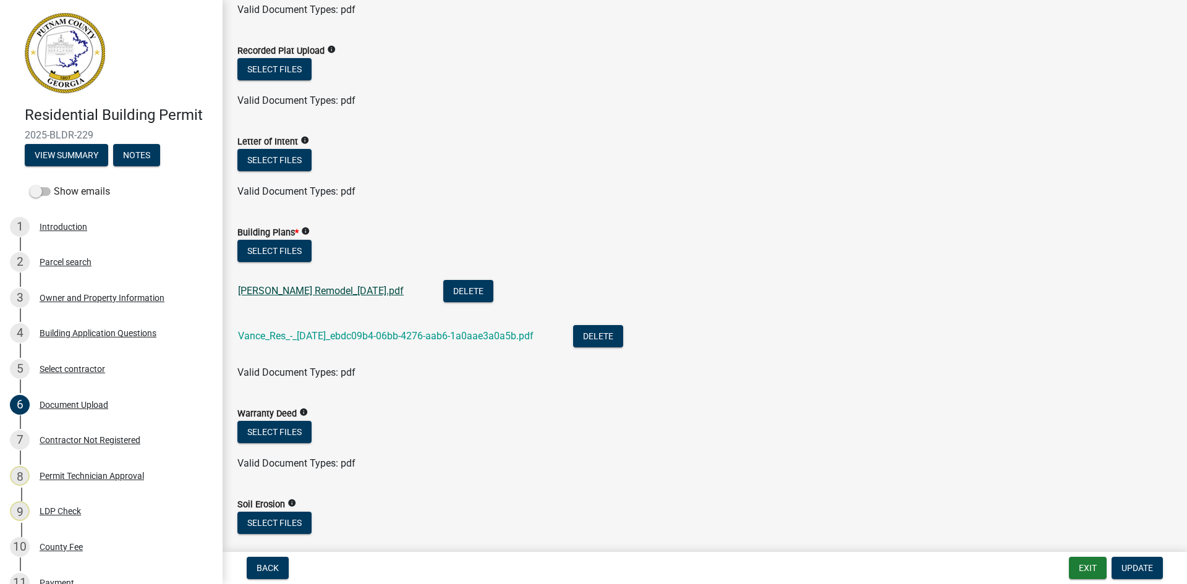
click at [303, 292] on link "[PERSON_NAME] Remodel_[DATE].pdf" at bounding box center [321, 291] width 166 height 12
click at [383, 340] on link "Vance_Res_-_[DATE]_ebdc09b4-06bb-4276-aab6-1a0aae3a0a5b.pdf" at bounding box center [385, 336] width 295 height 12
click at [350, 337] on link "Vance_Res_-_[DATE]_ebdc09b4-06bb-4276-aab6-1a0aae3a0a5b.pdf" at bounding box center [385, 336] width 295 height 12
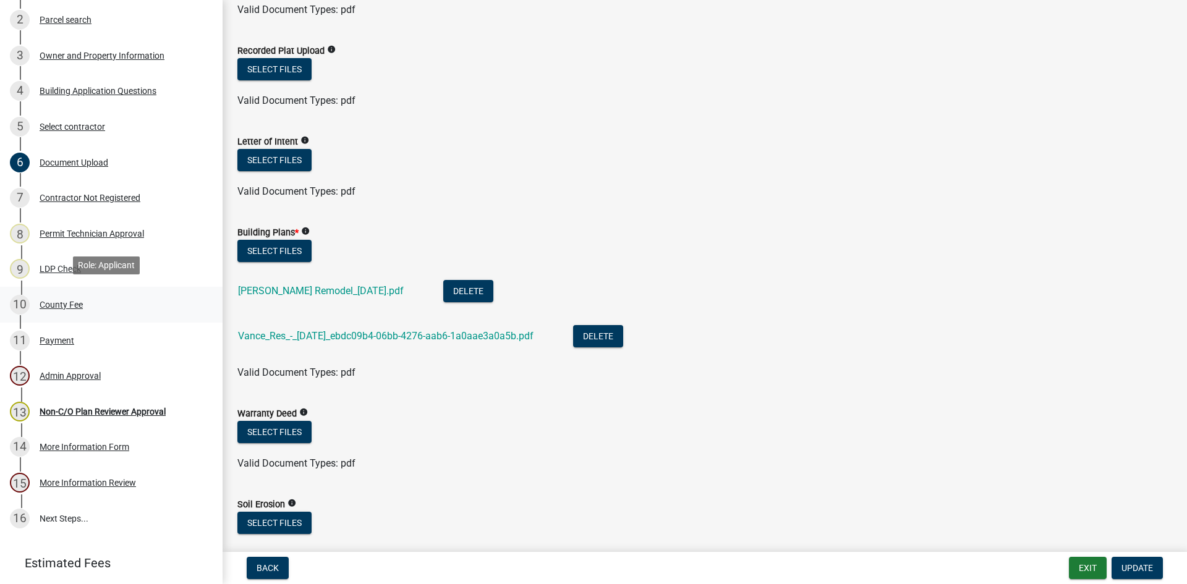
scroll to position [247, 0]
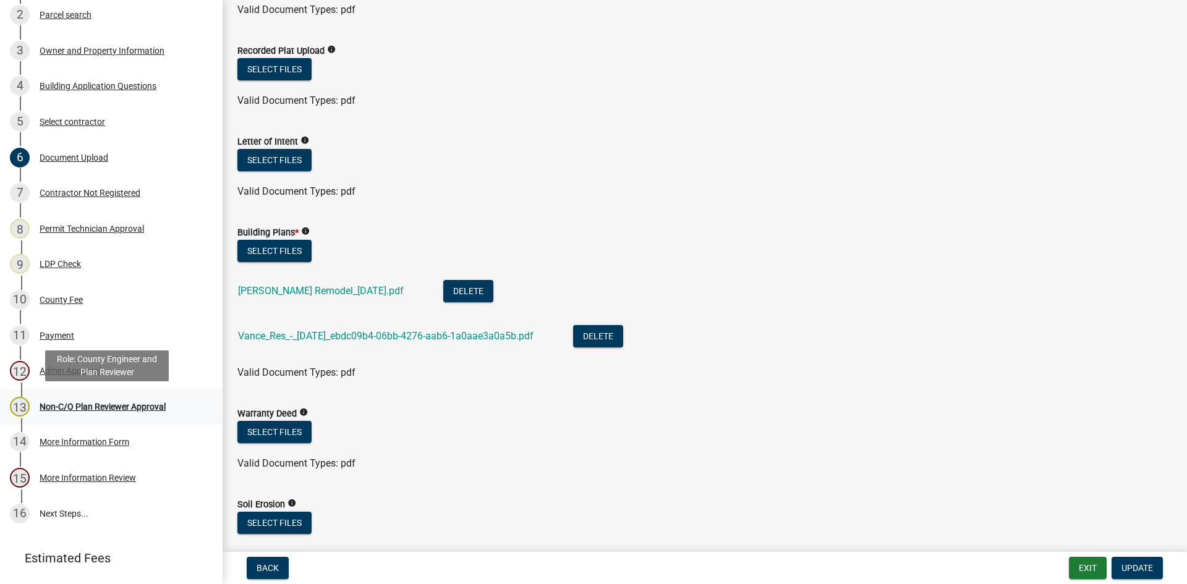
click at [127, 403] on div "Non-C/O Plan Reviewer Approval" at bounding box center [103, 406] width 126 height 9
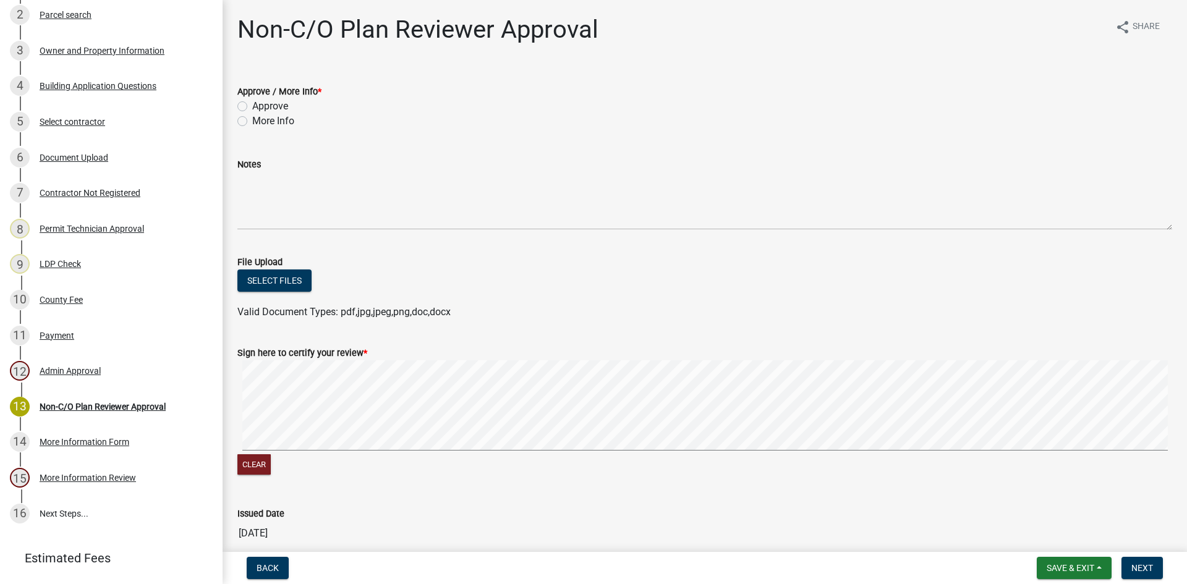
click at [252, 103] on label "Approve" at bounding box center [270, 106] width 36 height 15
click at [252, 103] on input "Approve" at bounding box center [256, 103] width 8 height 8
radio input "true"
click at [952, 566] on span "Next" at bounding box center [1142, 568] width 22 height 10
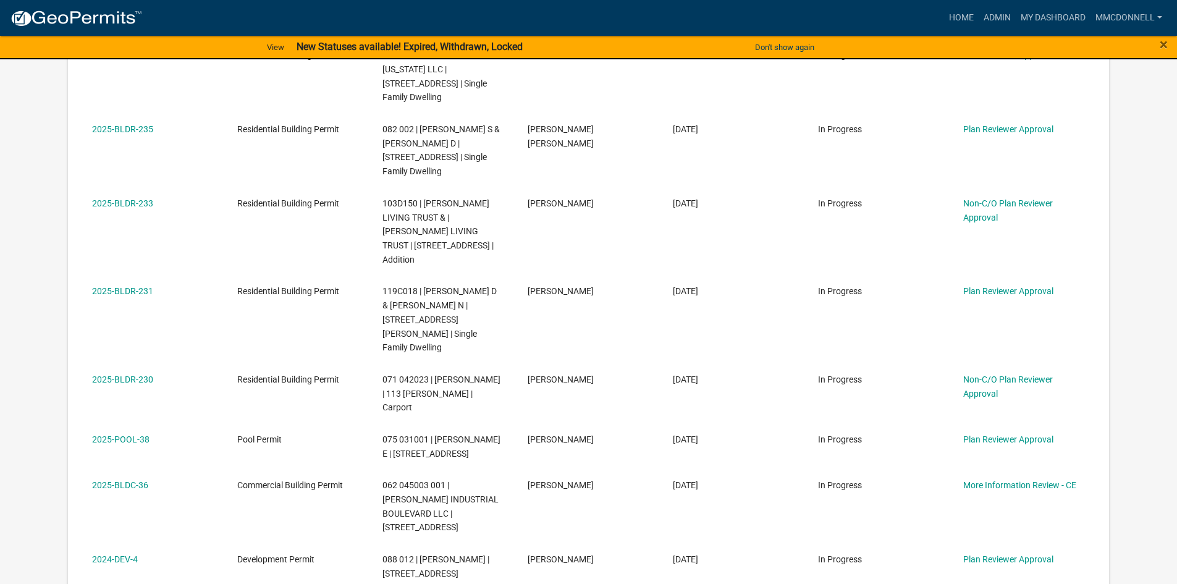
scroll to position [556, 0]
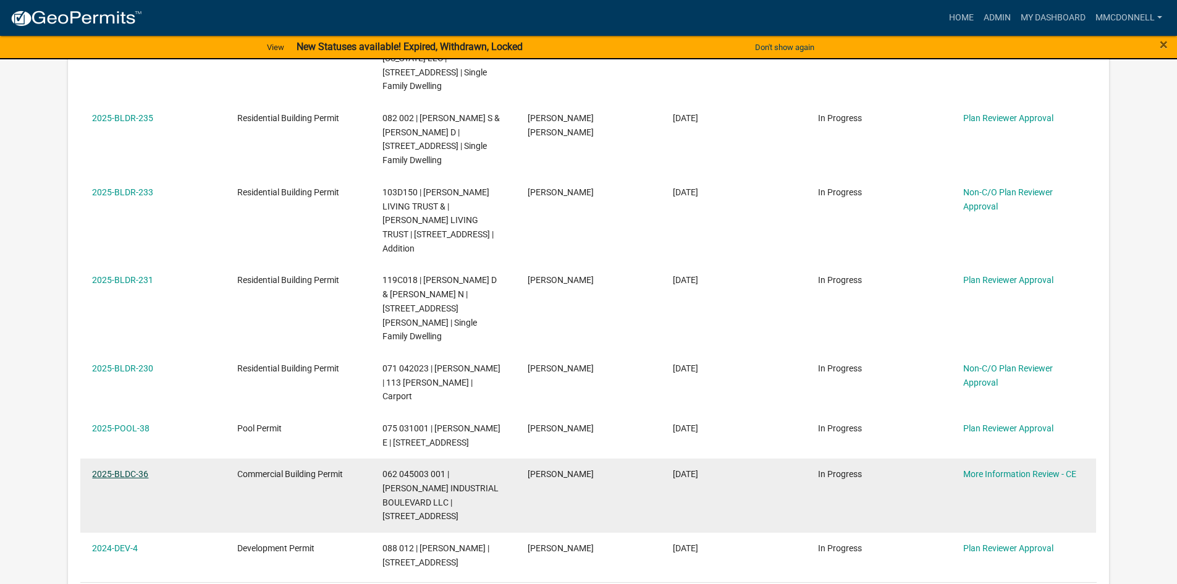
click at [122, 469] on link "2025-BLDC-36" at bounding box center [120, 474] width 56 height 10
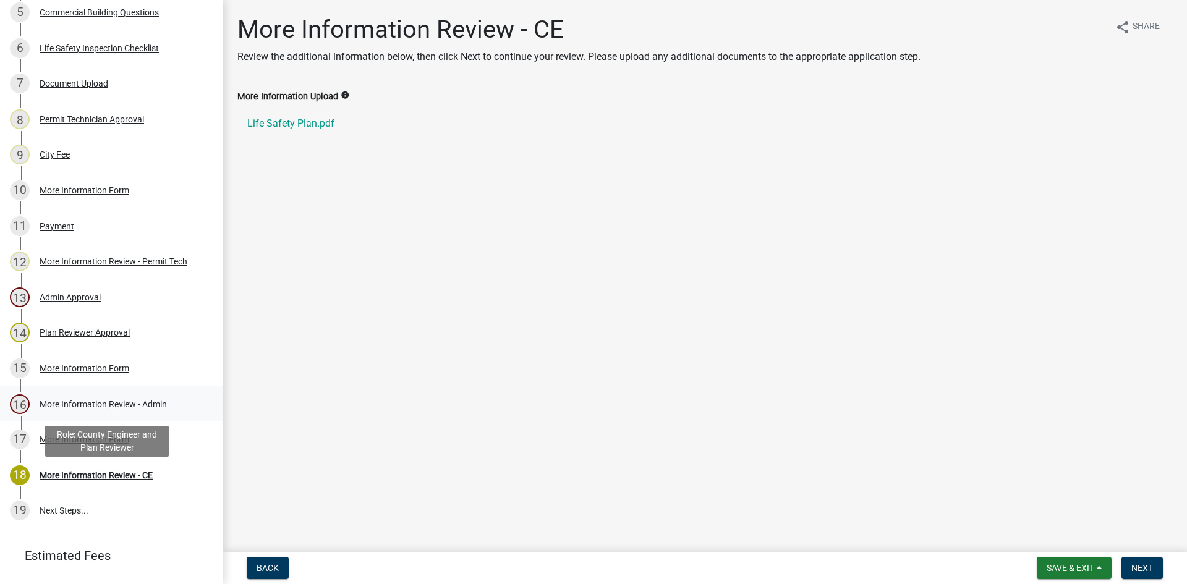
scroll to position [371, 0]
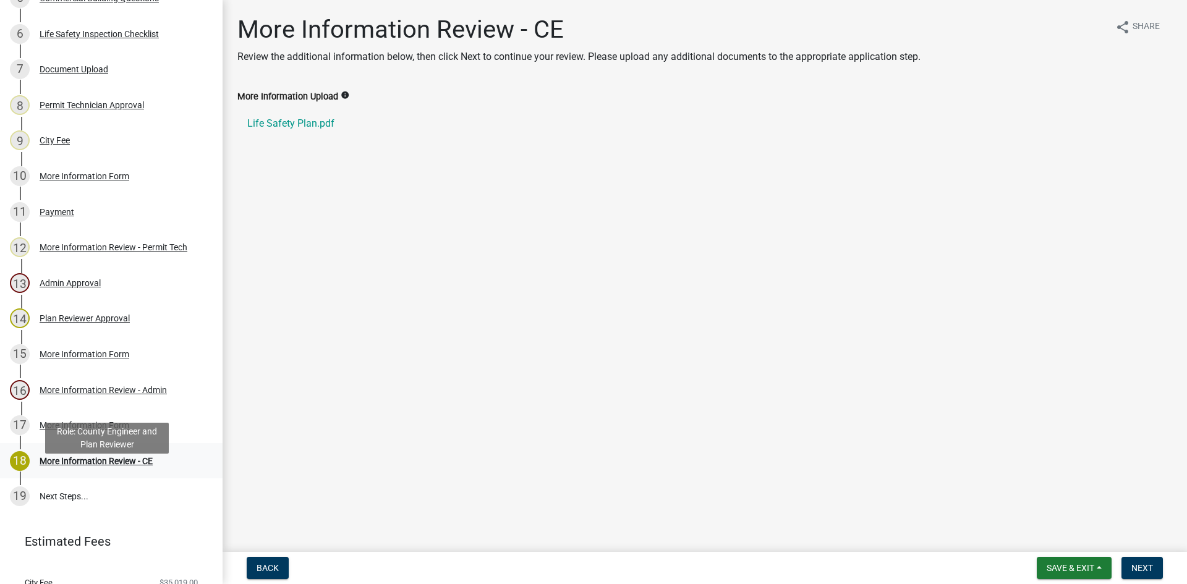
click at [70, 465] on div "More Information Review - CE" at bounding box center [96, 461] width 113 height 9
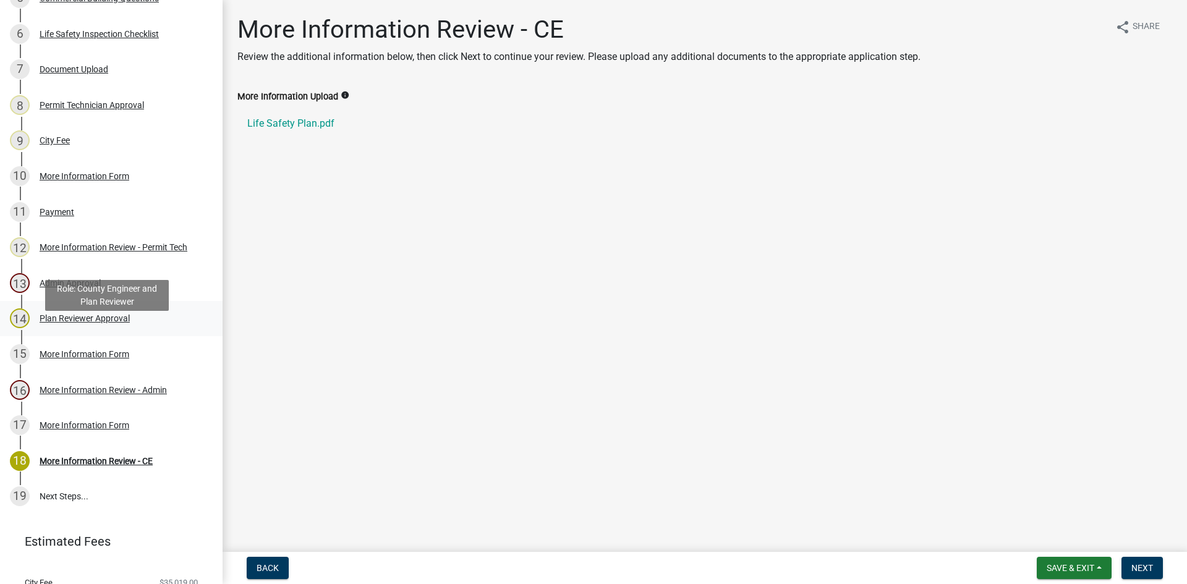
click at [90, 323] on div "Plan Reviewer Approval" at bounding box center [85, 318] width 90 height 9
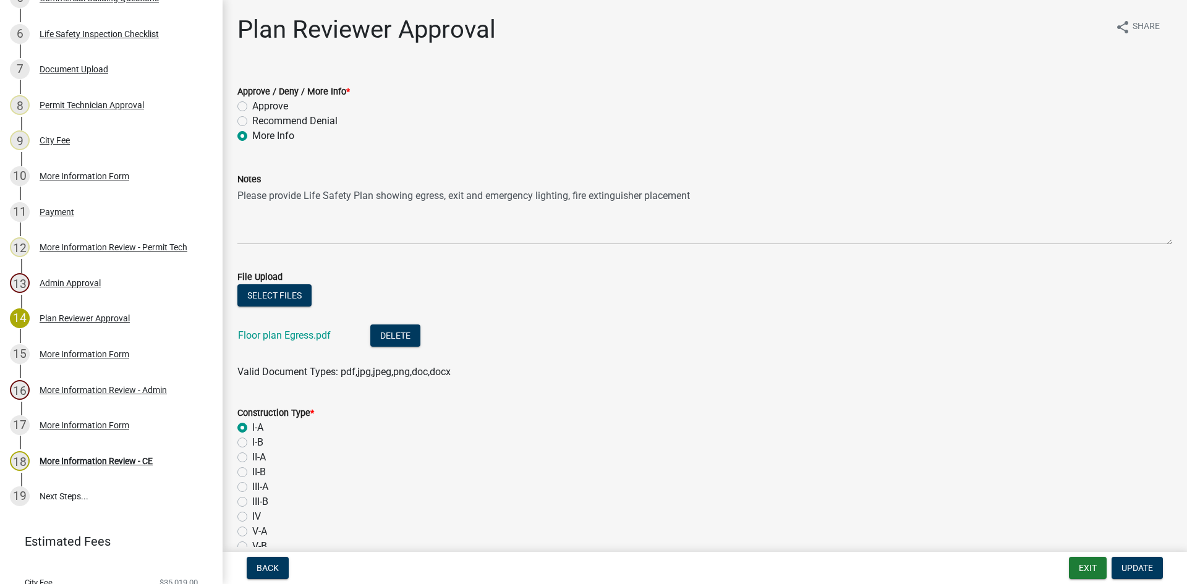
click at [252, 104] on label "Approve" at bounding box center [270, 106] width 36 height 15
click at [252, 104] on input "Approve" at bounding box center [256, 103] width 8 height 8
radio input "true"
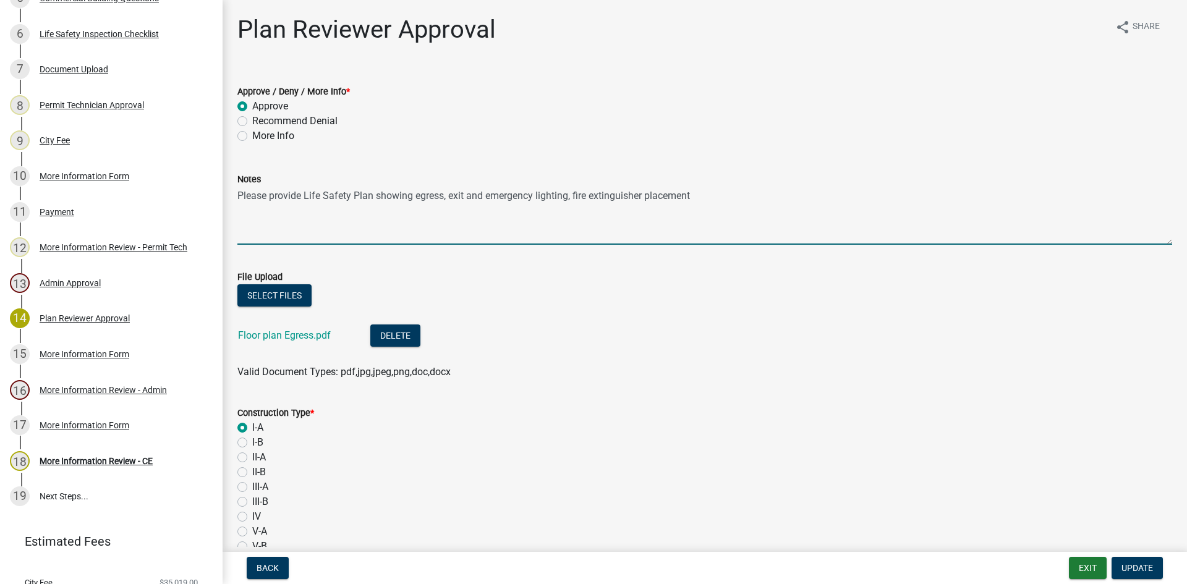
drag, startPoint x: 237, startPoint y: 194, endPoint x: 766, endPoint y: 203, distance: 529.1
click at [766, 203] on textarea "Please provide Life Safety Plan showing egress, exit and emergency lighting, fi…" at bounding box center [704, 216] width 935 height 58
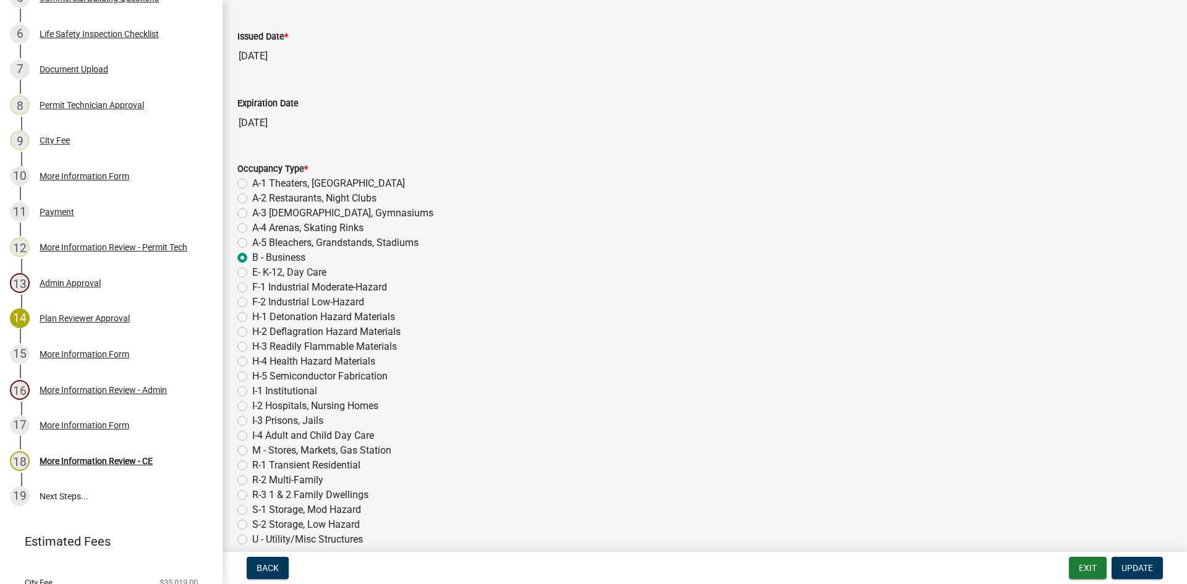
scroll to position [613, 0]
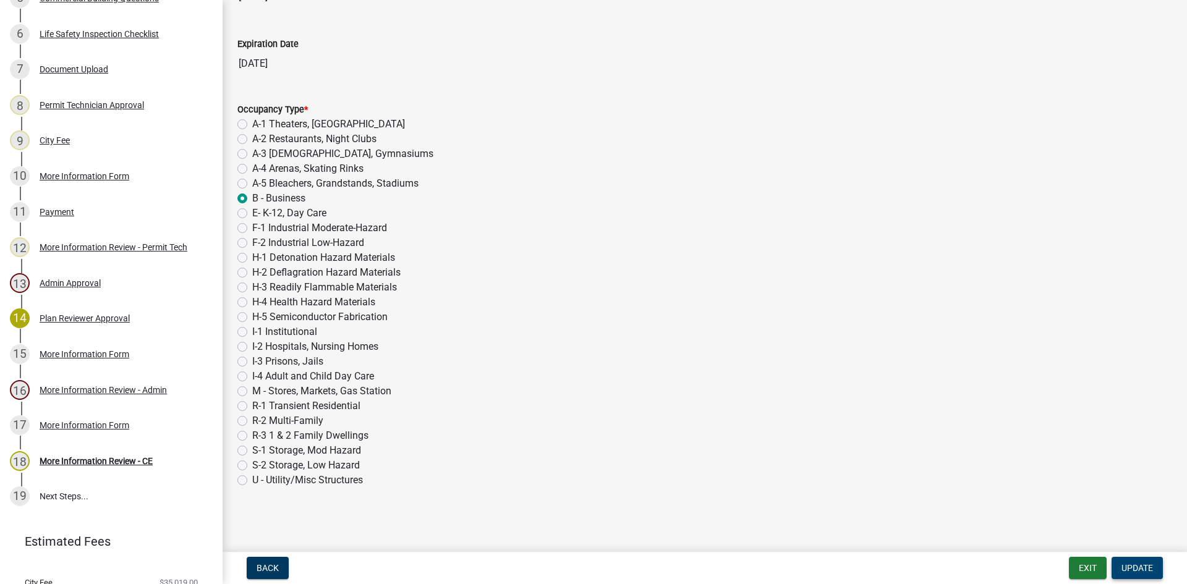
click at [952, 567] on span "Update" at bounding box center [1137, 568] width 32 height 10
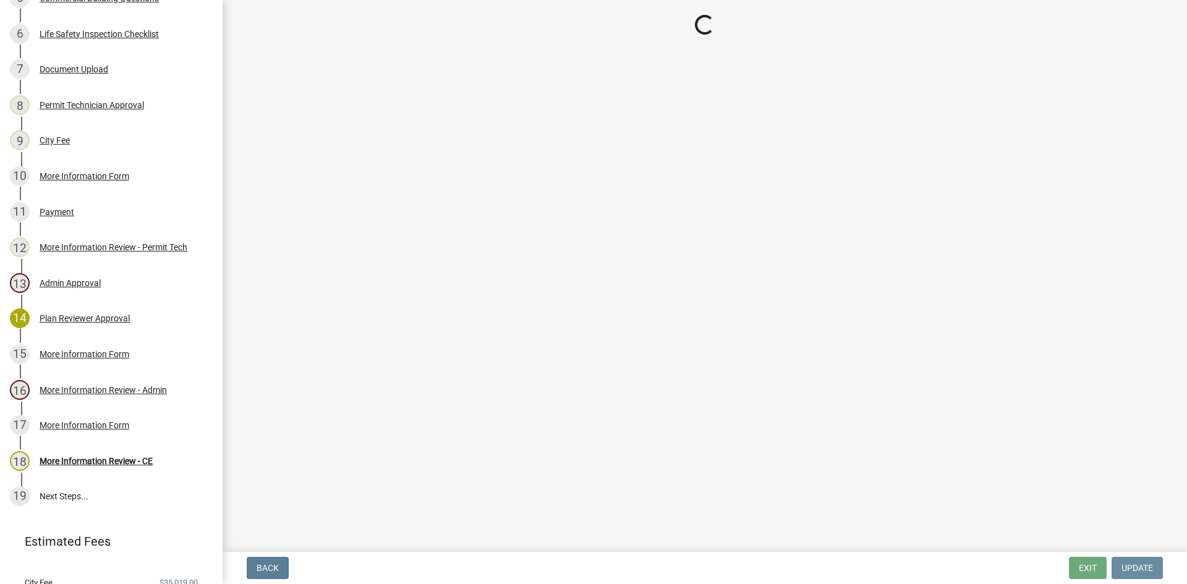
scroll to position [0, 0]
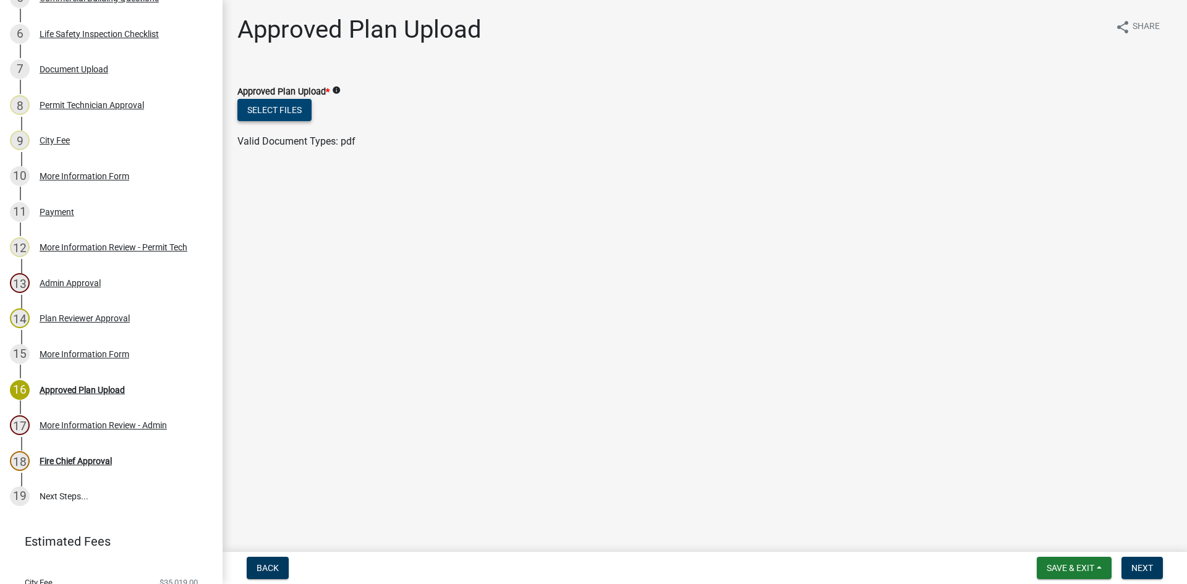
click at [285, 106] on button "Select files" at bounding box center [274, 110] width 74 height 22
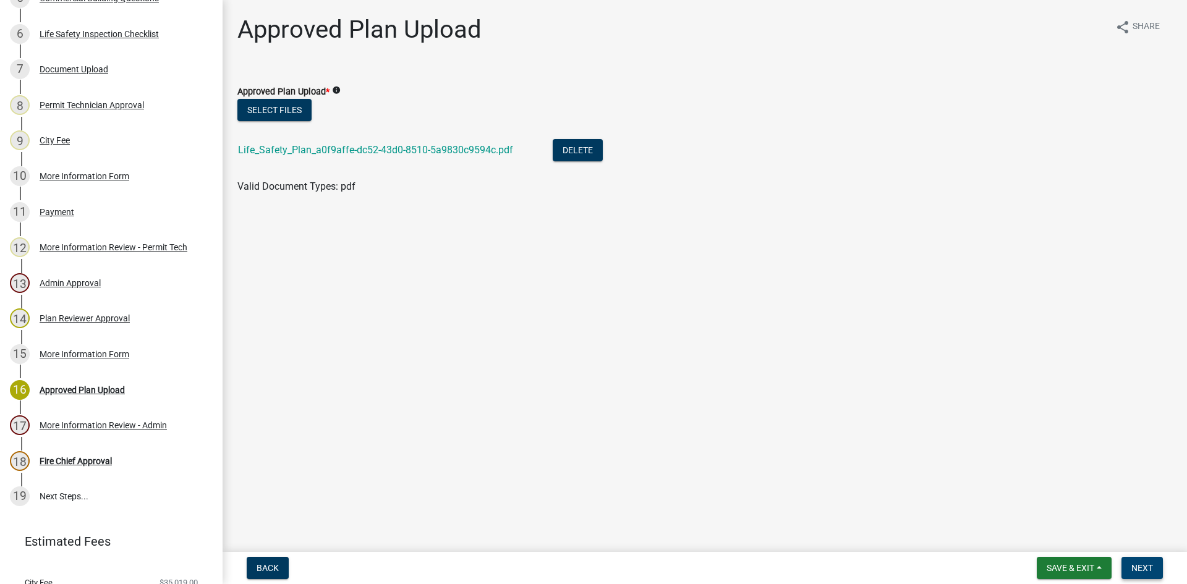
click at [952, 563] on span "Next" at bounding box center [1142, 568] width 22 height 10
